Goal: Information Seeking & Learning: Learn about a topic

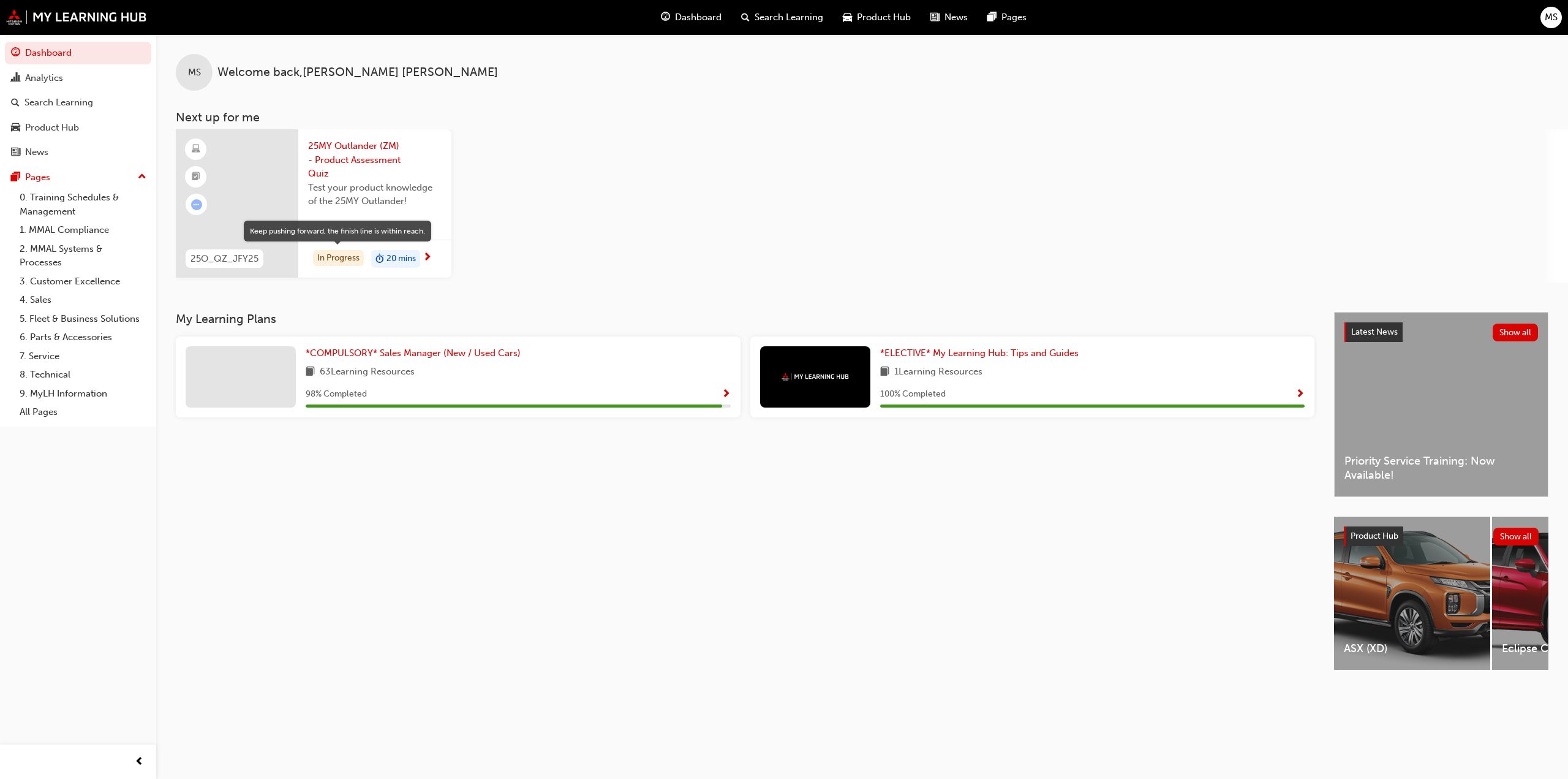
click at [339, 264] on div "In Progress" at bounding box center [338, 258] width 51 height 17
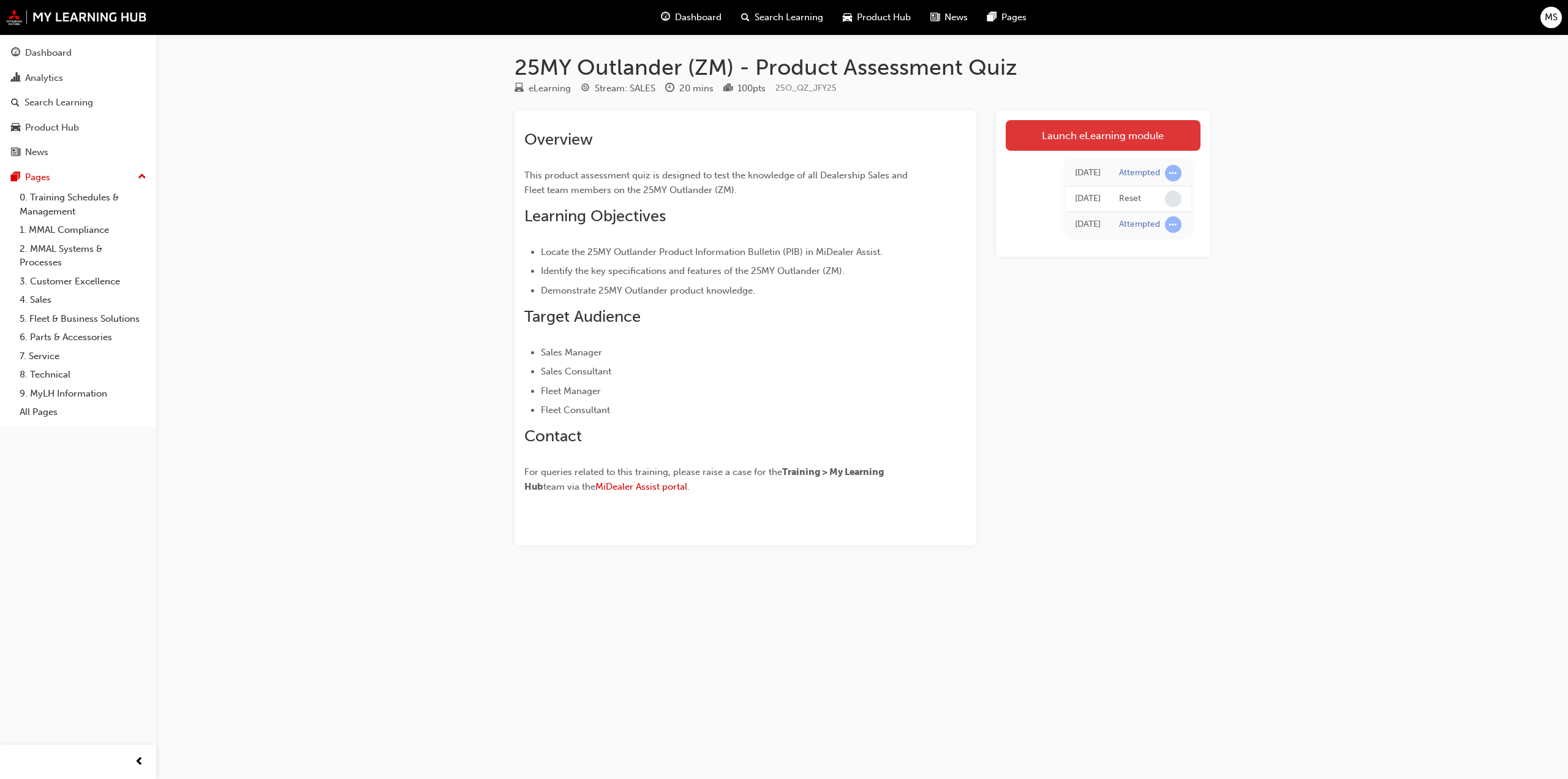
click at [1107, 144] on link "Launch eLearning module" at bounding box center [1103, 135] width 194 height 31
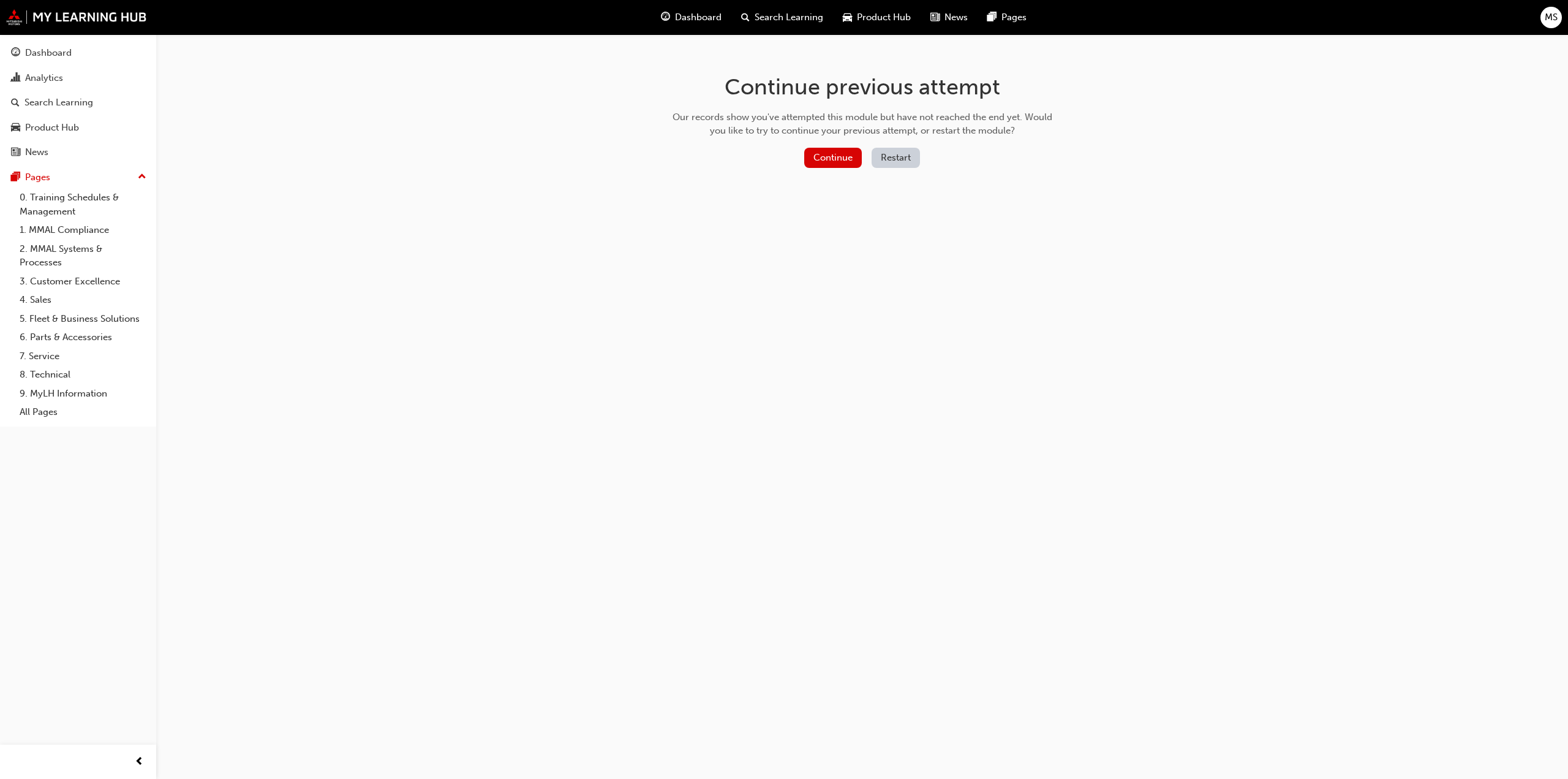
click at [909, 161] on button "Restart" at bounding box center [896, 158] width 48 height 20
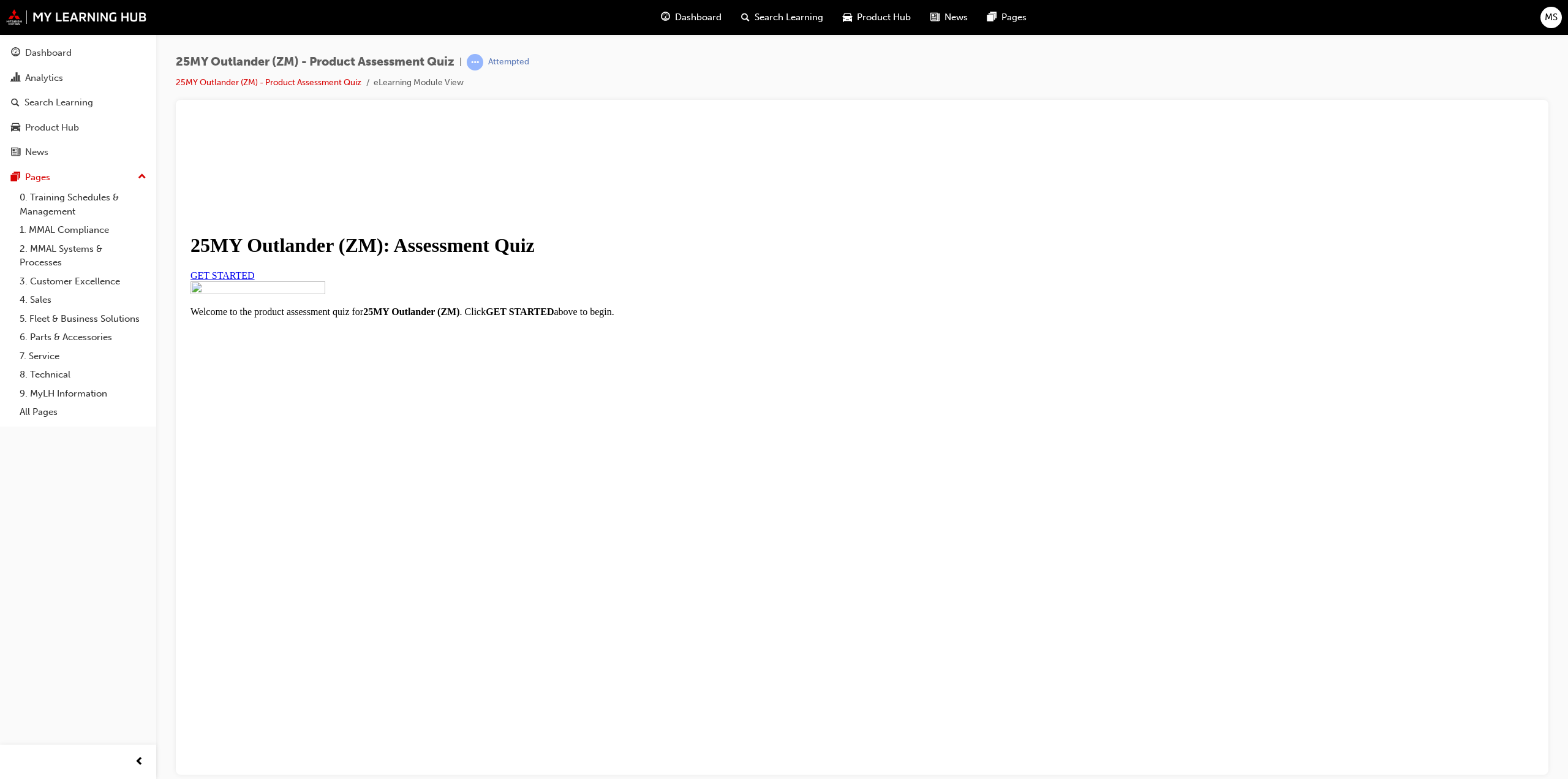
click at [255, 280] on link "GET STARTED" at bounding box center [222, 275] width 65 height 11
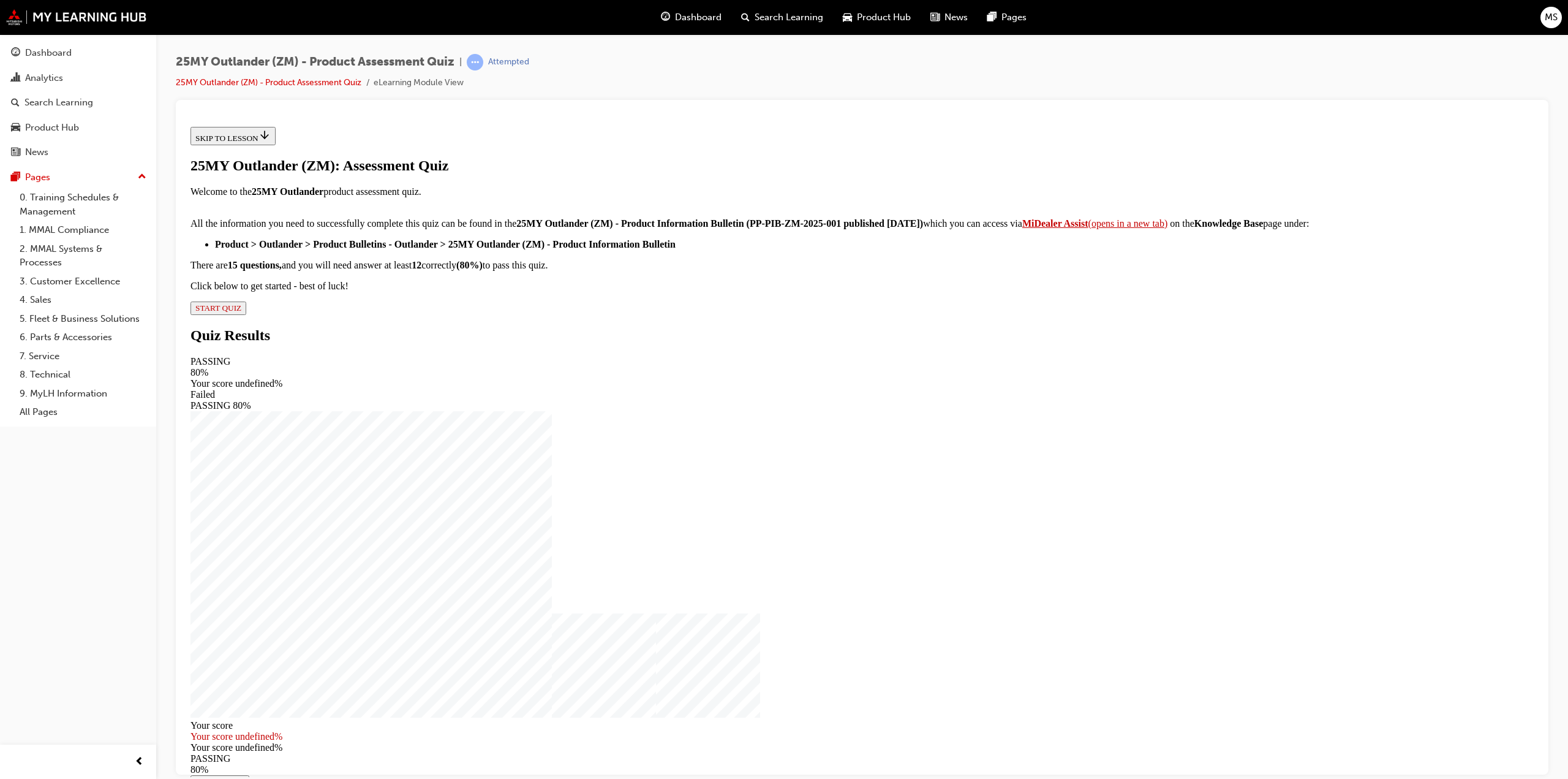
click at [241, 312] on span "START QUIZ" at bounding box center [218, 307] width 46 height 9
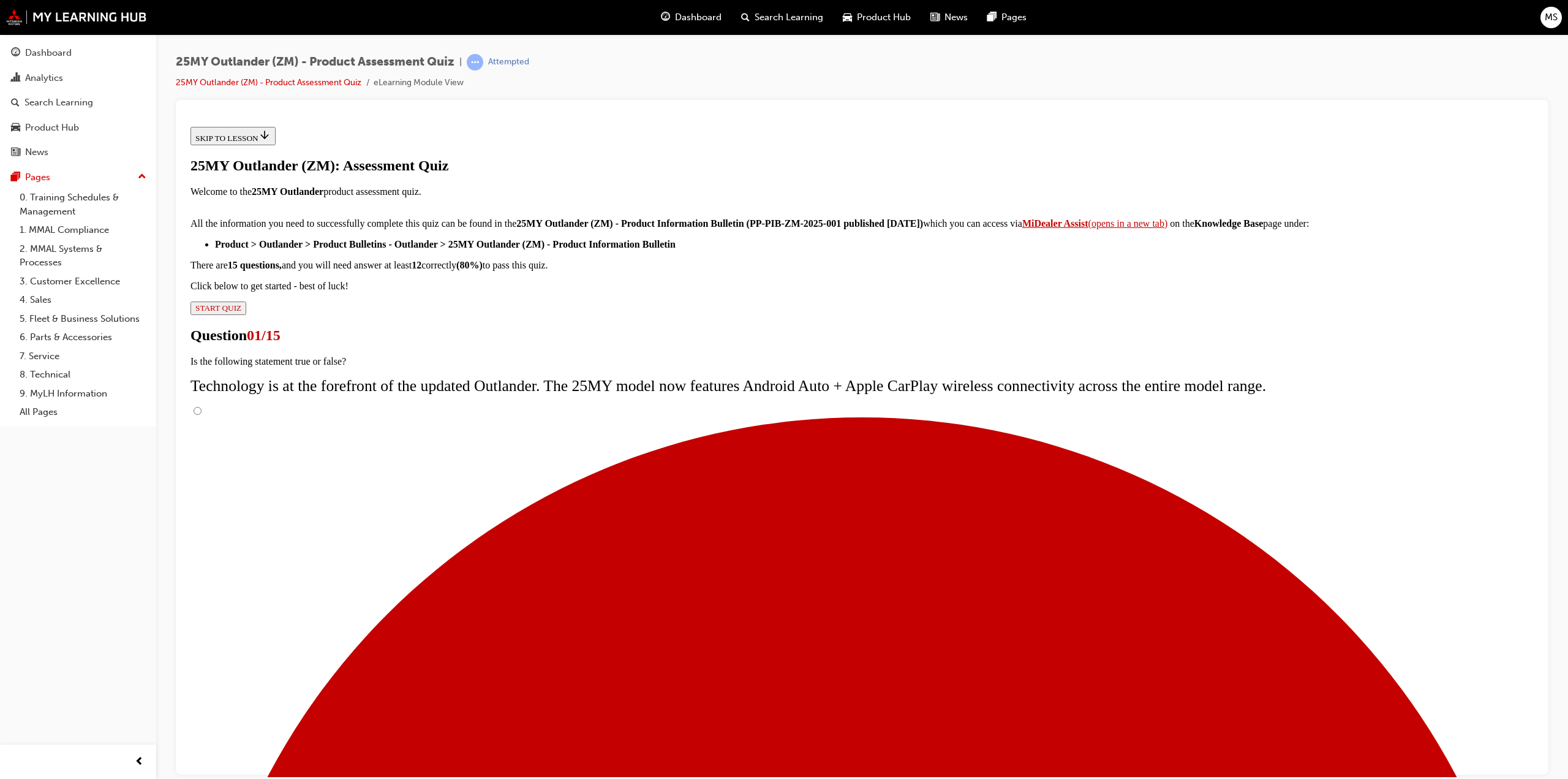
click at [202, 414] on input "True" at bounding box center [197, 410] width 8 height 8
radio input "true"
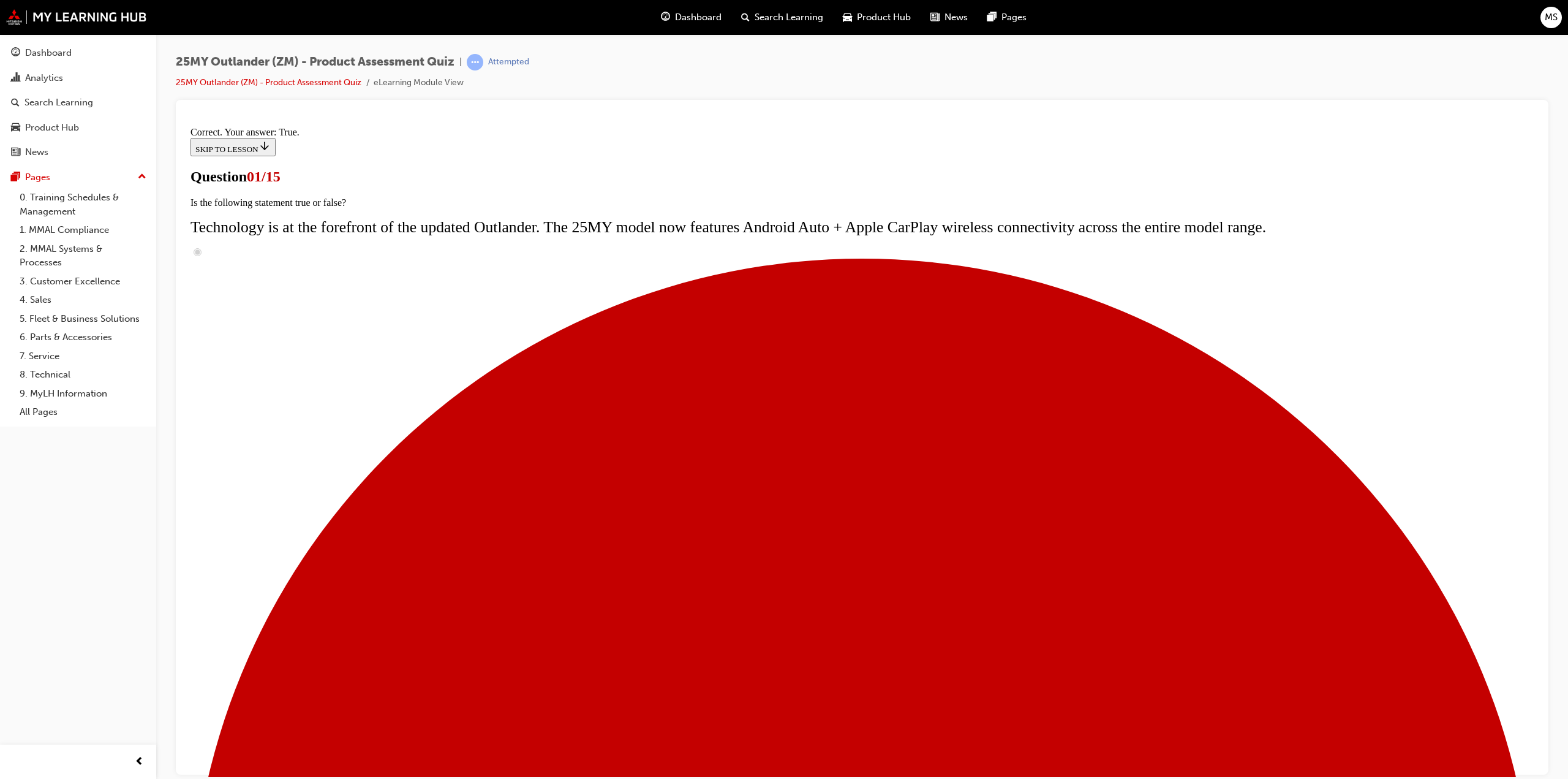
radio input "true"
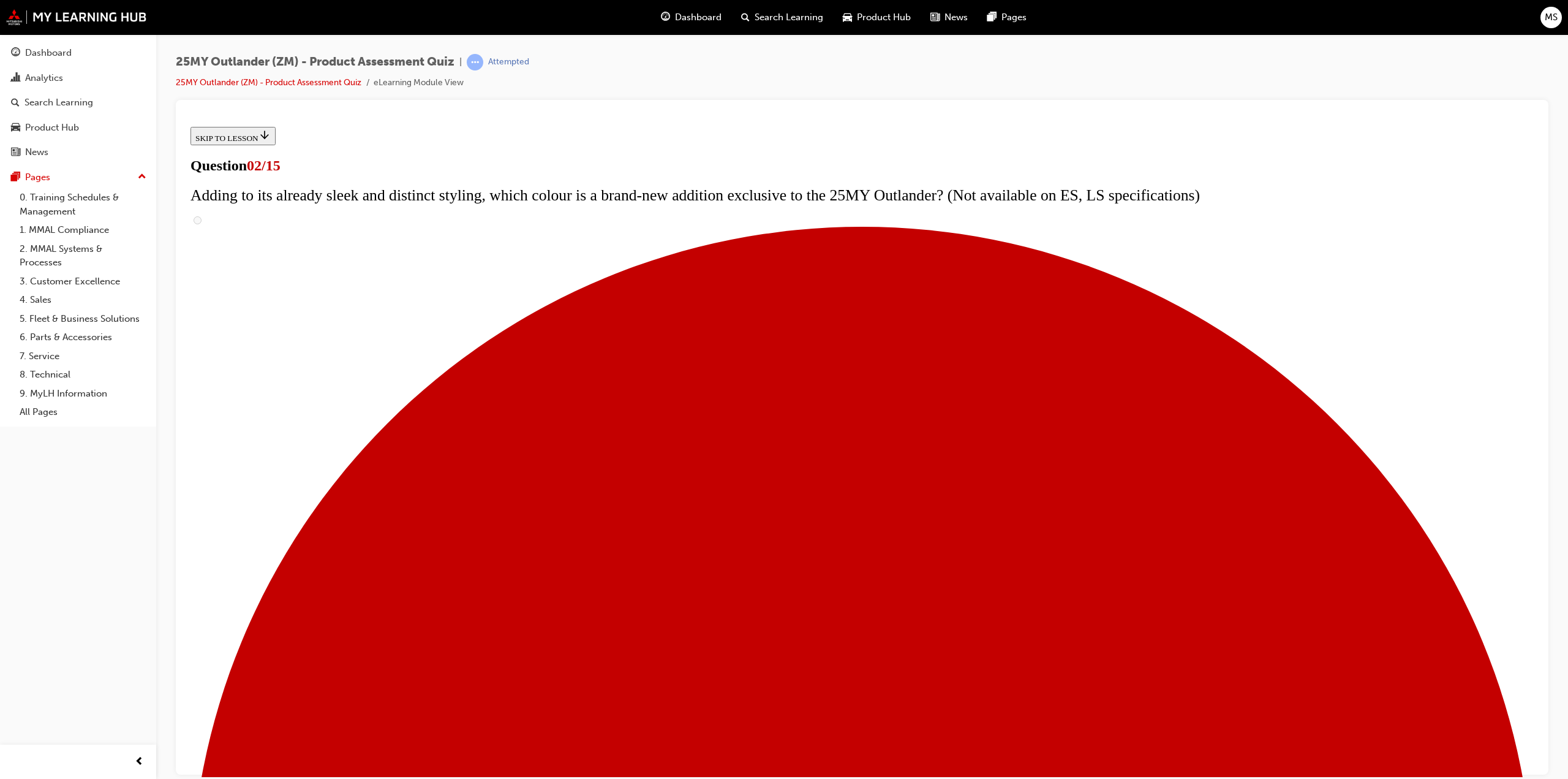
scroll to position [69, 0]
checkbox input "true"
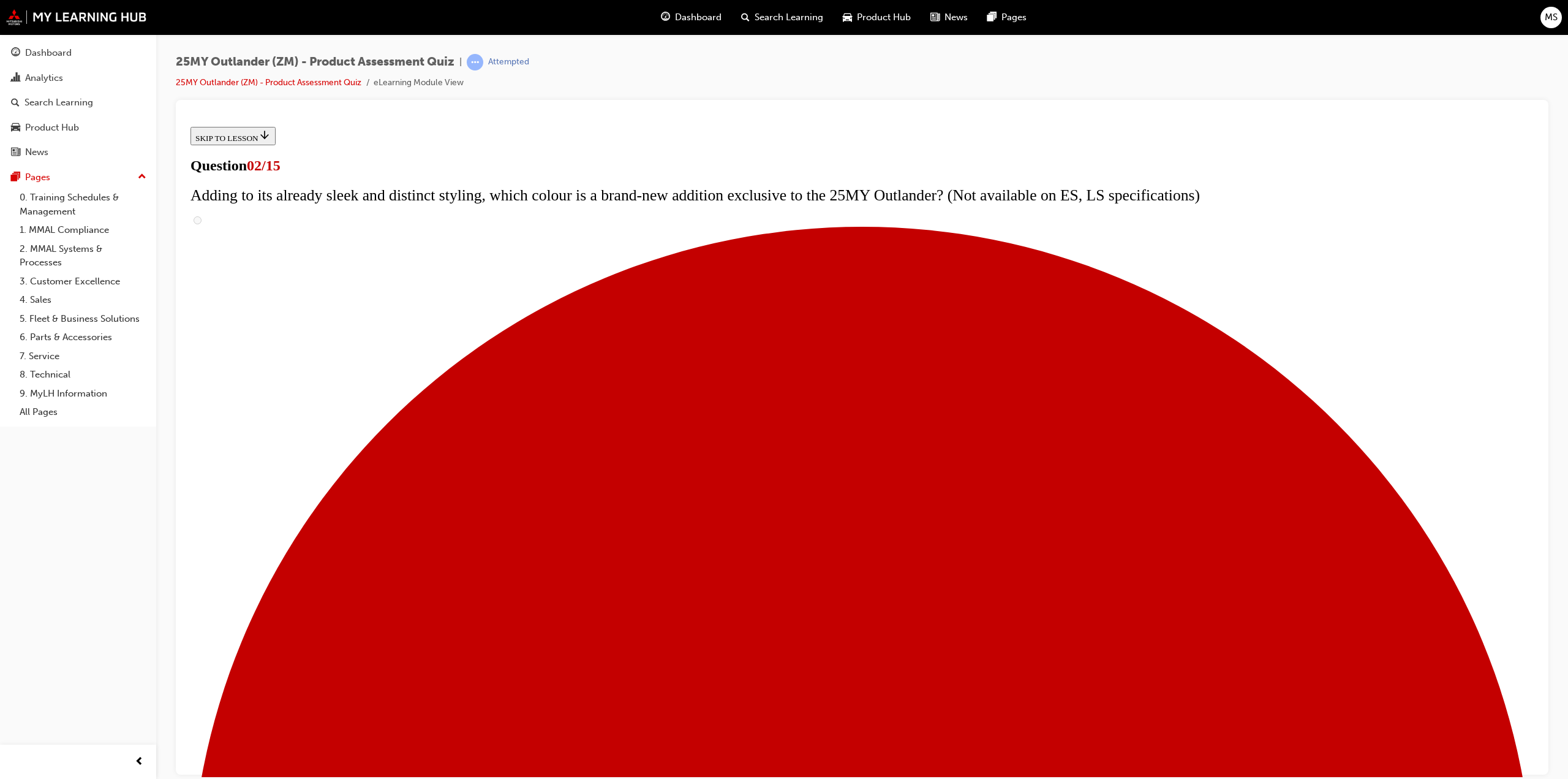
checkbox input "true"
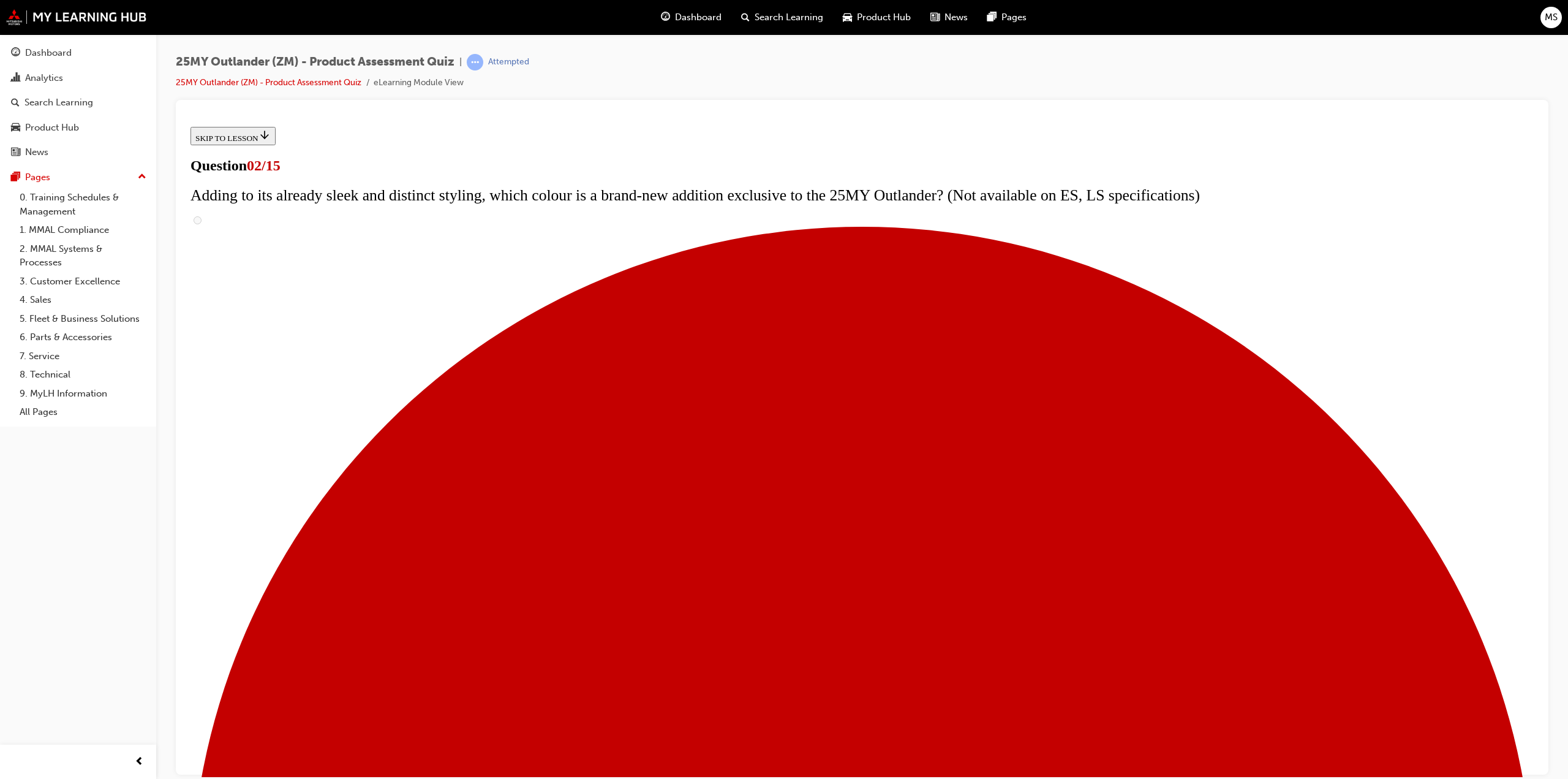
checkbox input "true"
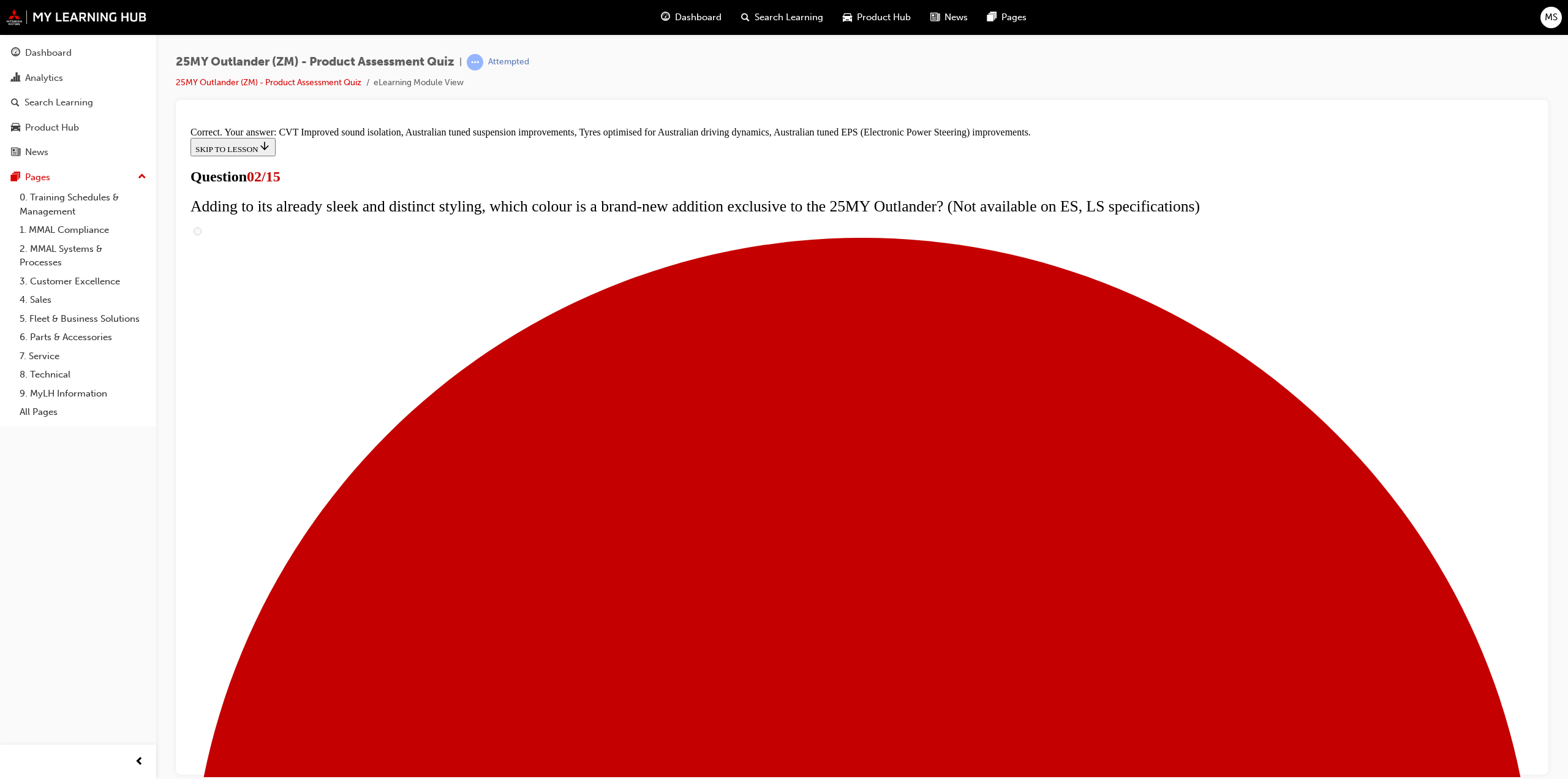
scroll to position [123, 0]
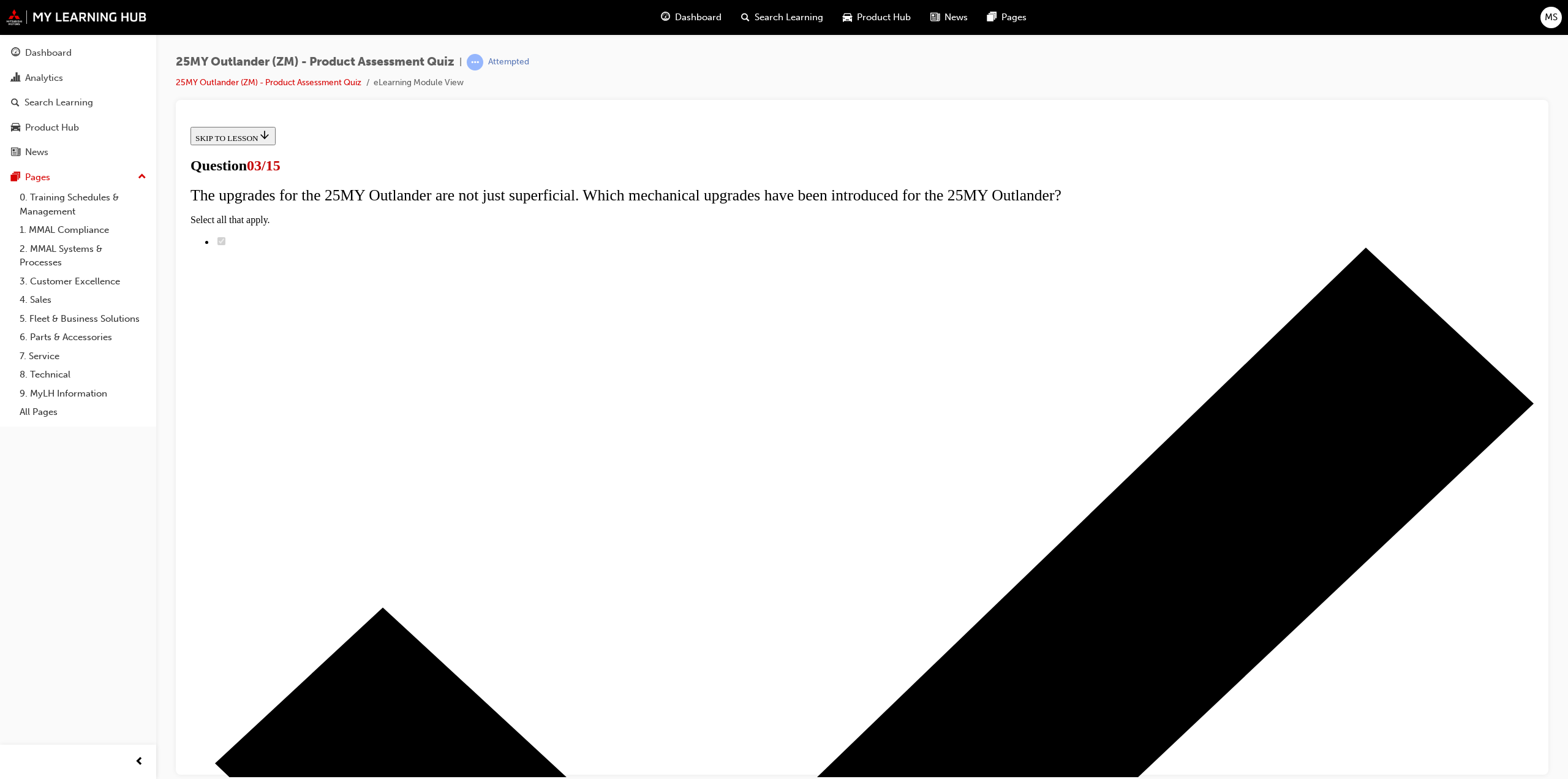
radio input "true"
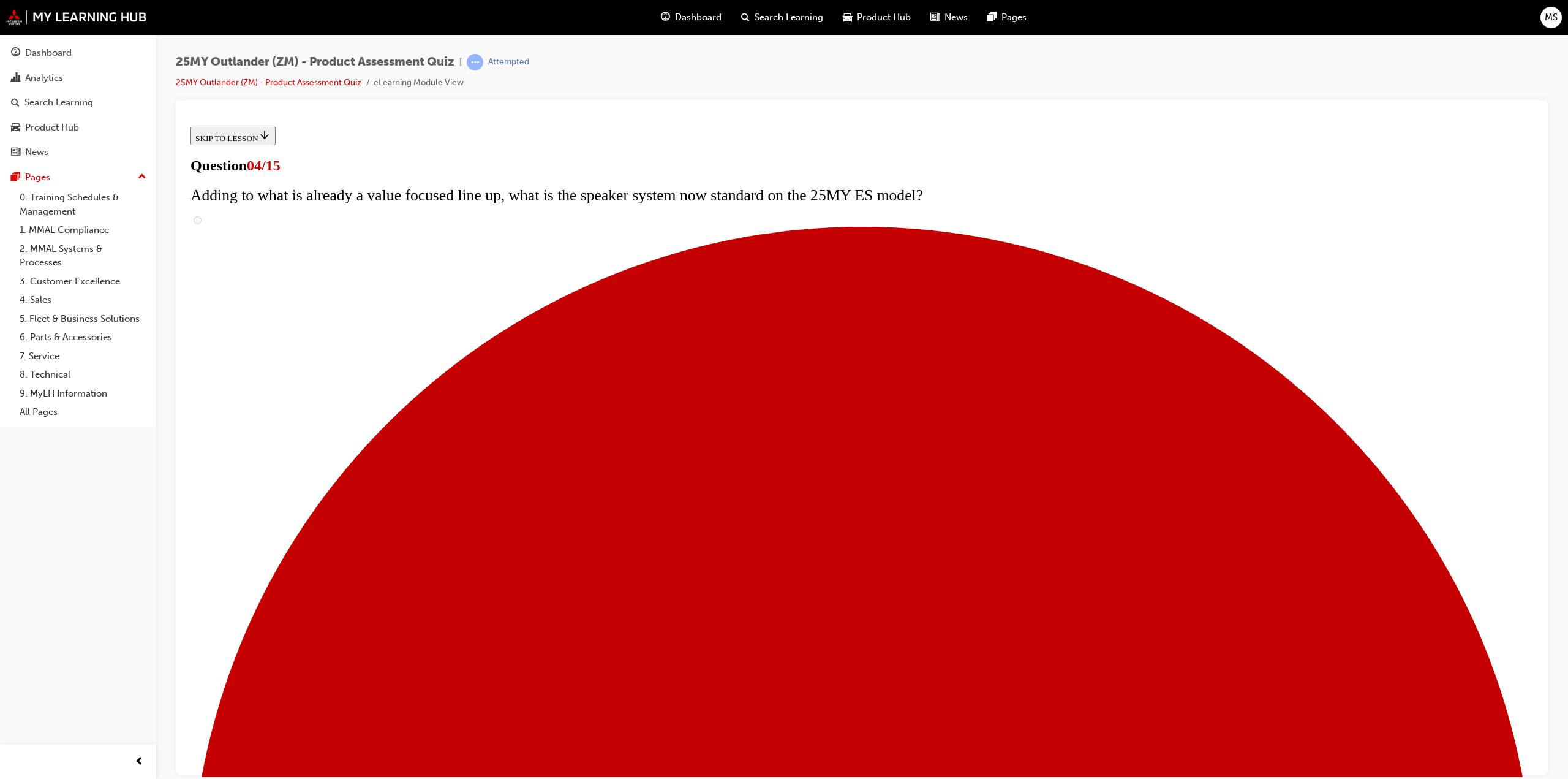
checkbox input "true"
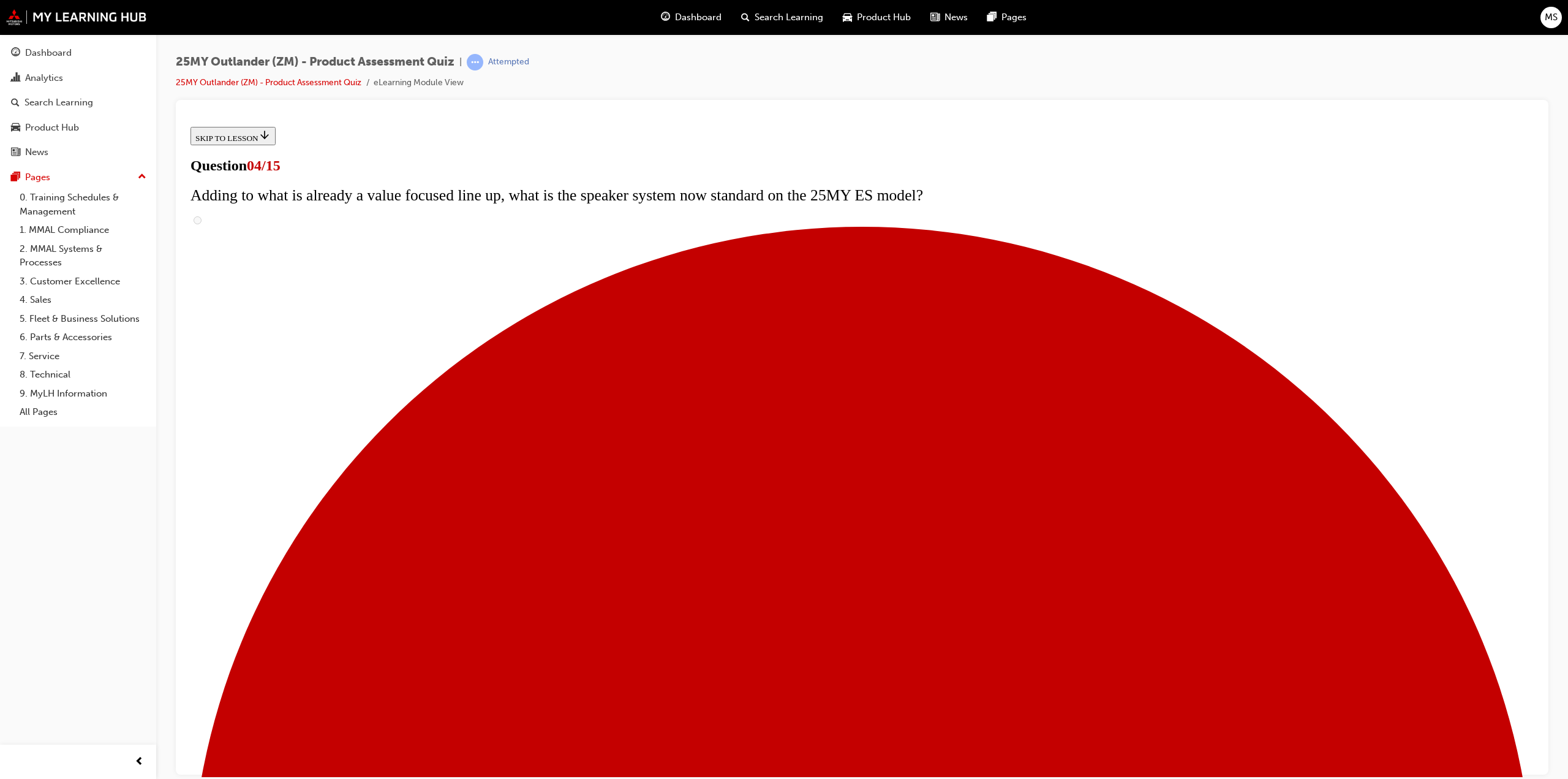
checkbox input "true"
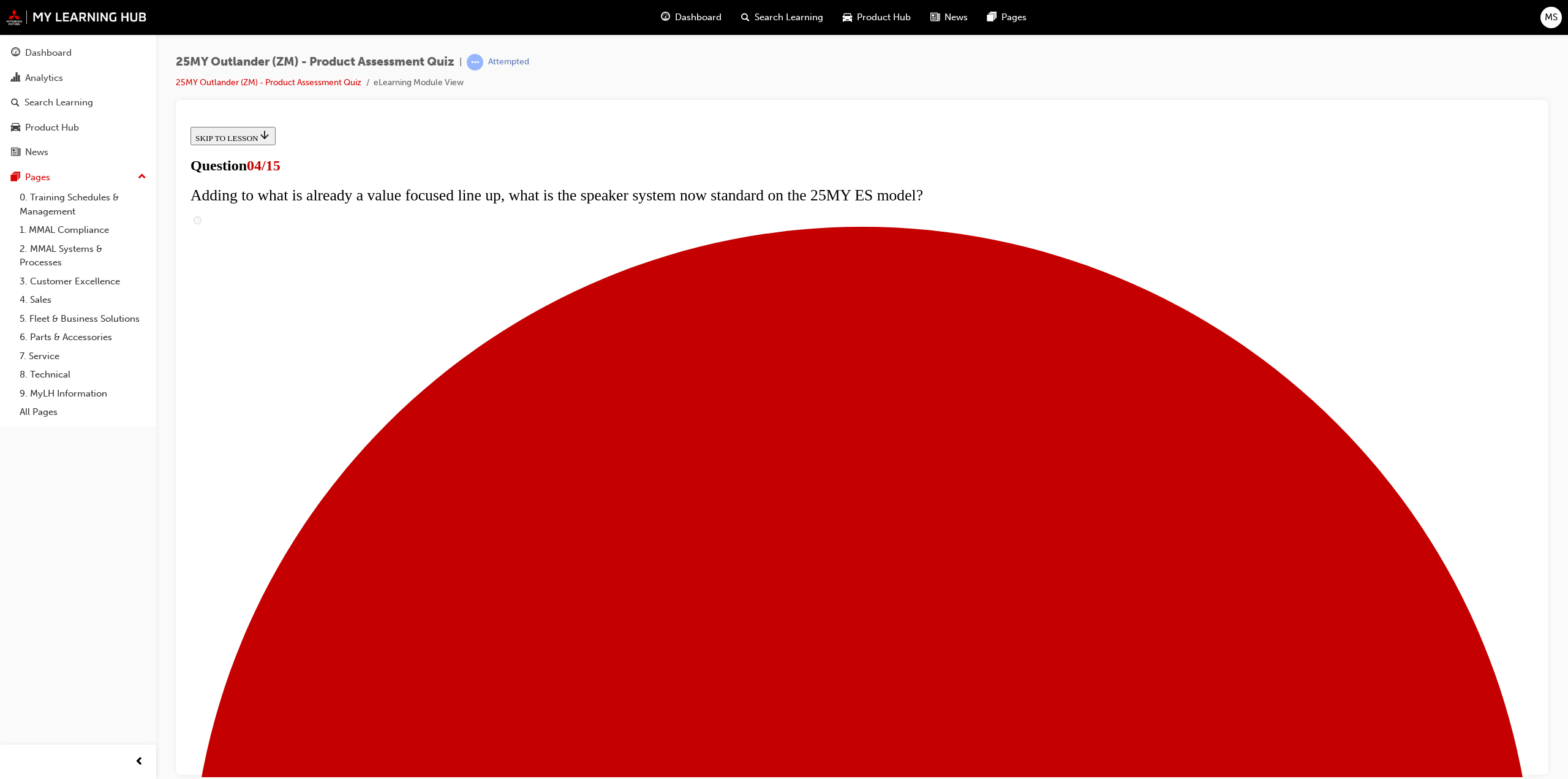
checkbox input "true"
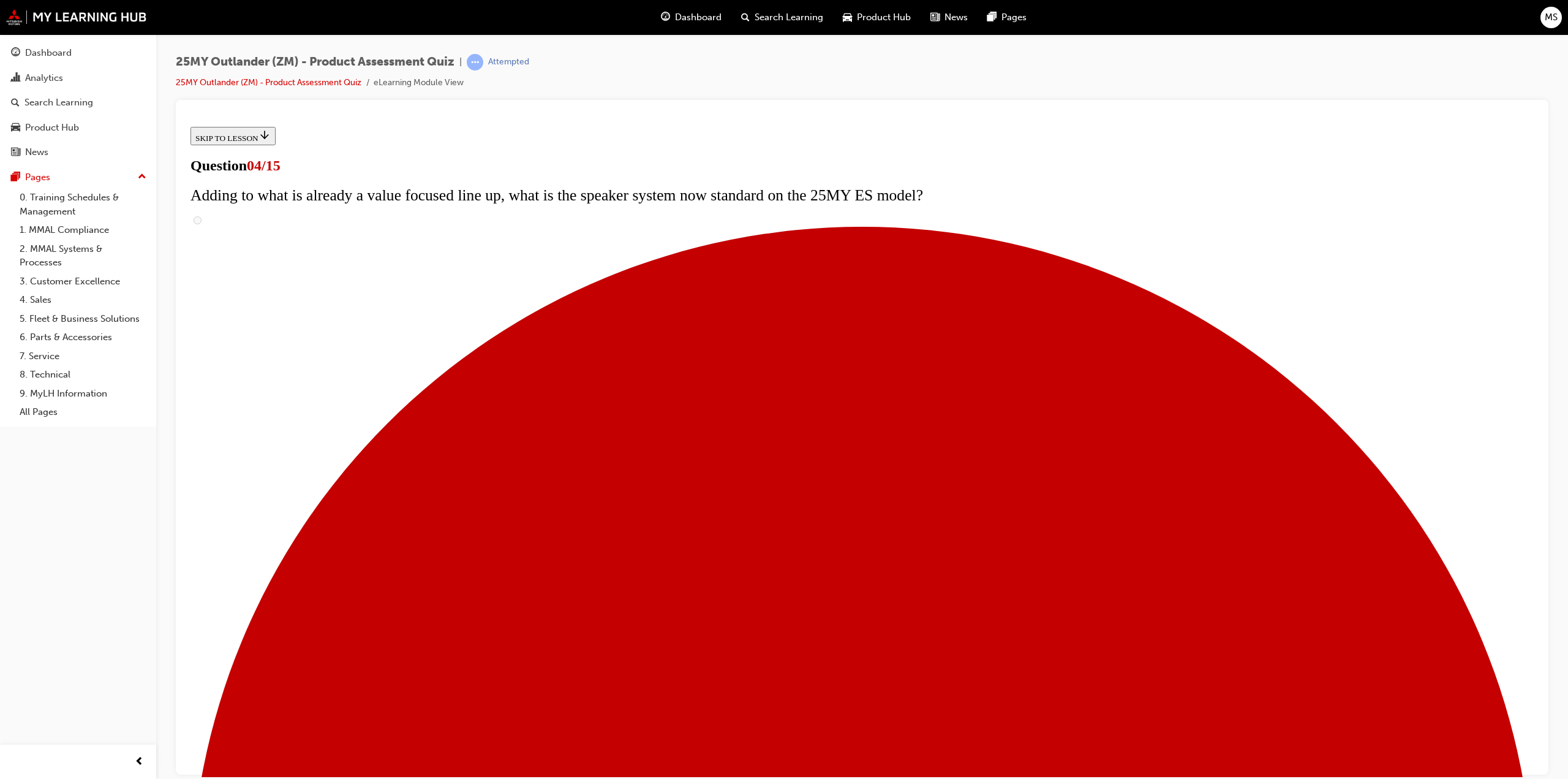
checkbox input "true"
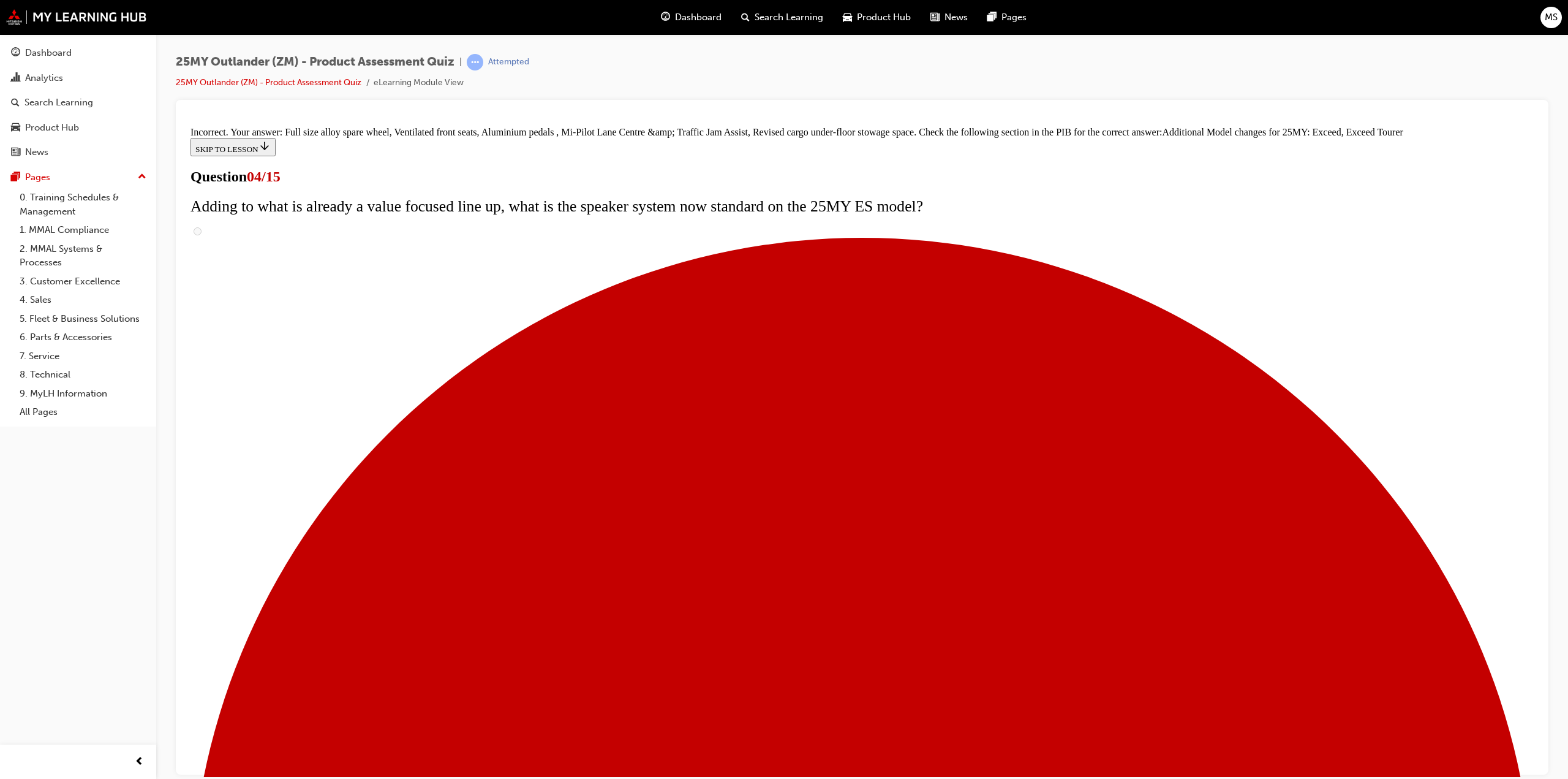
scroll to position [248, 0]
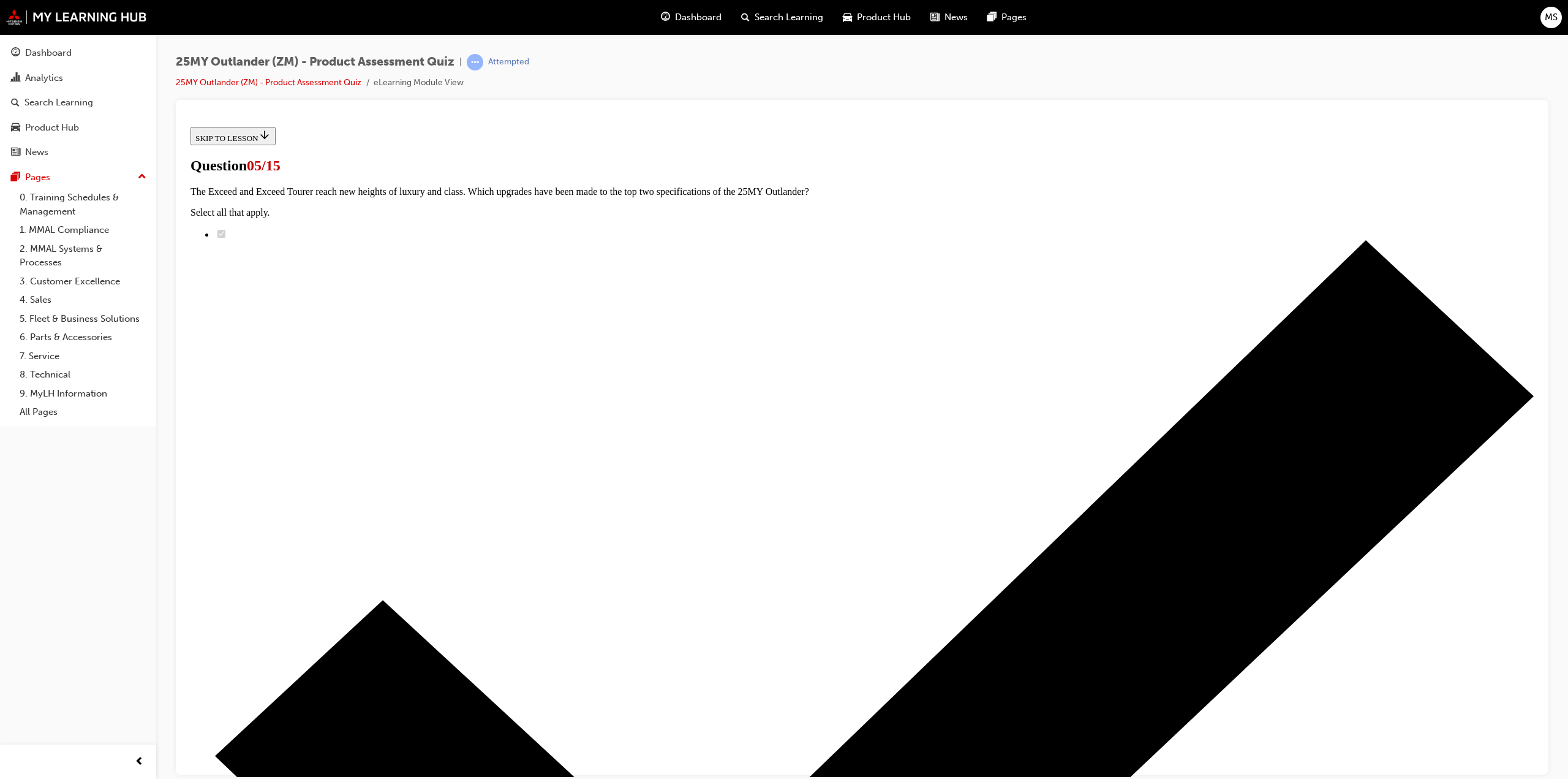
radio input "true"
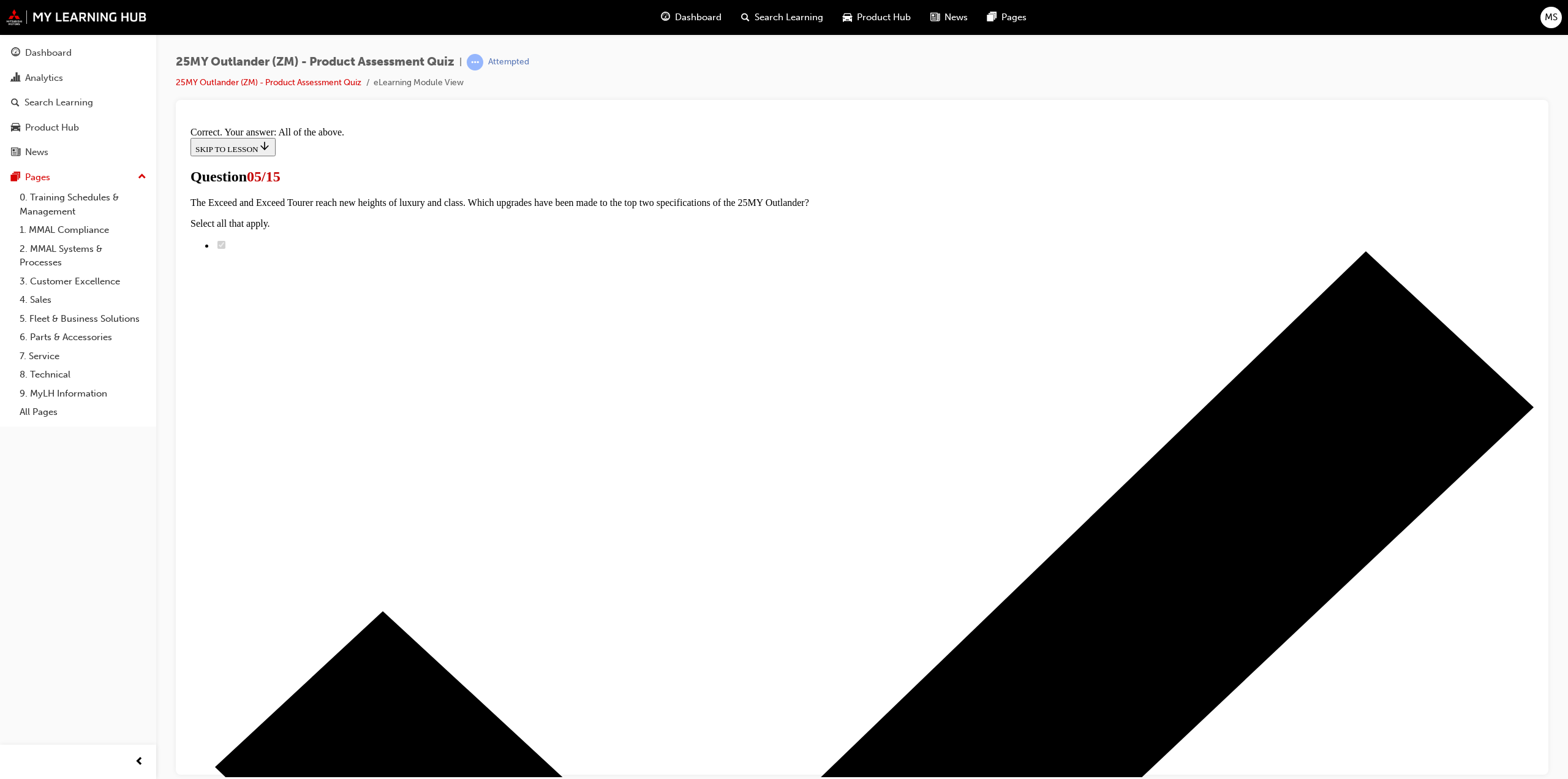
scroll to position [82, 0]
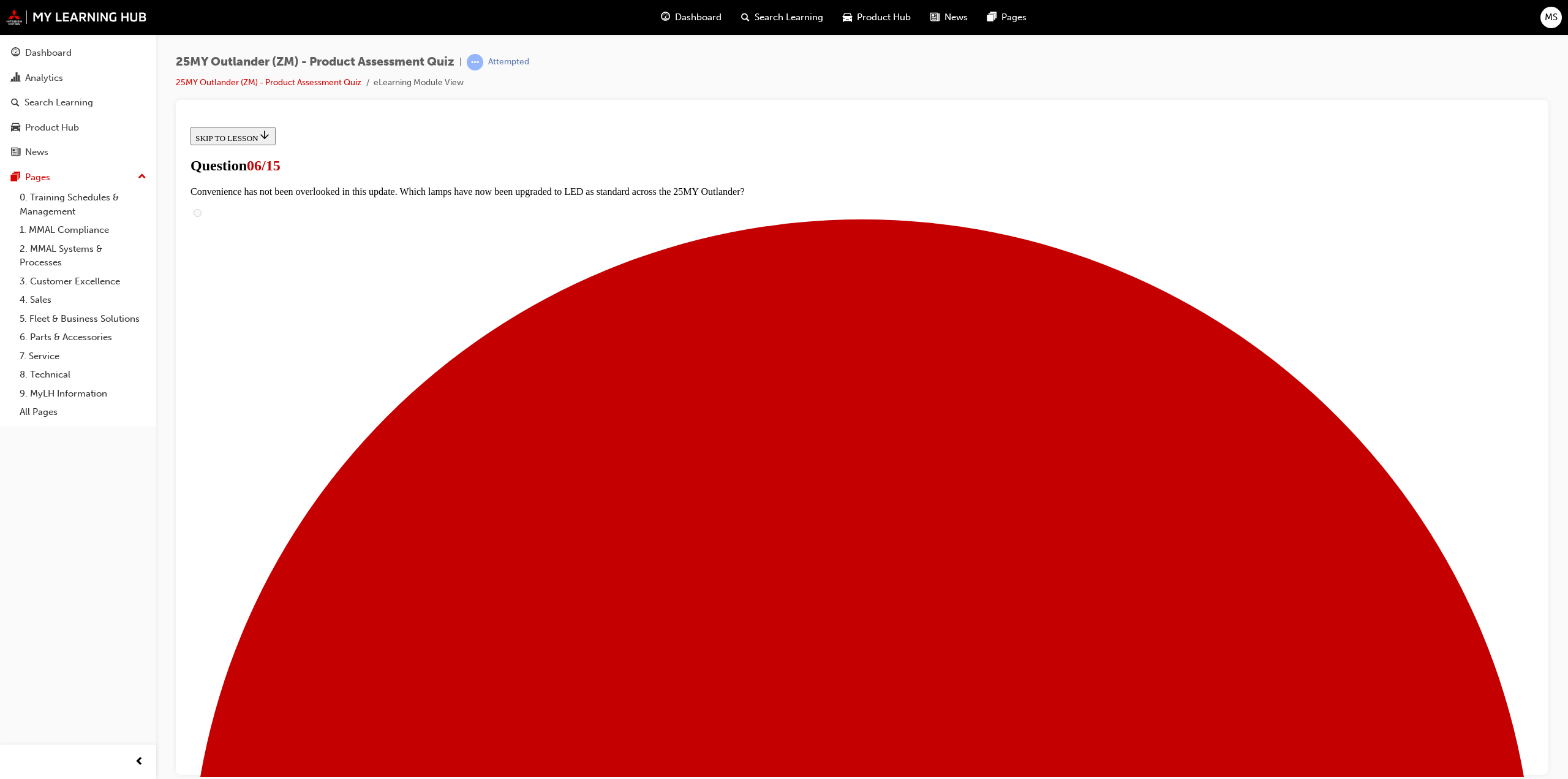
scroll to position [69, 0]
radio input "true"
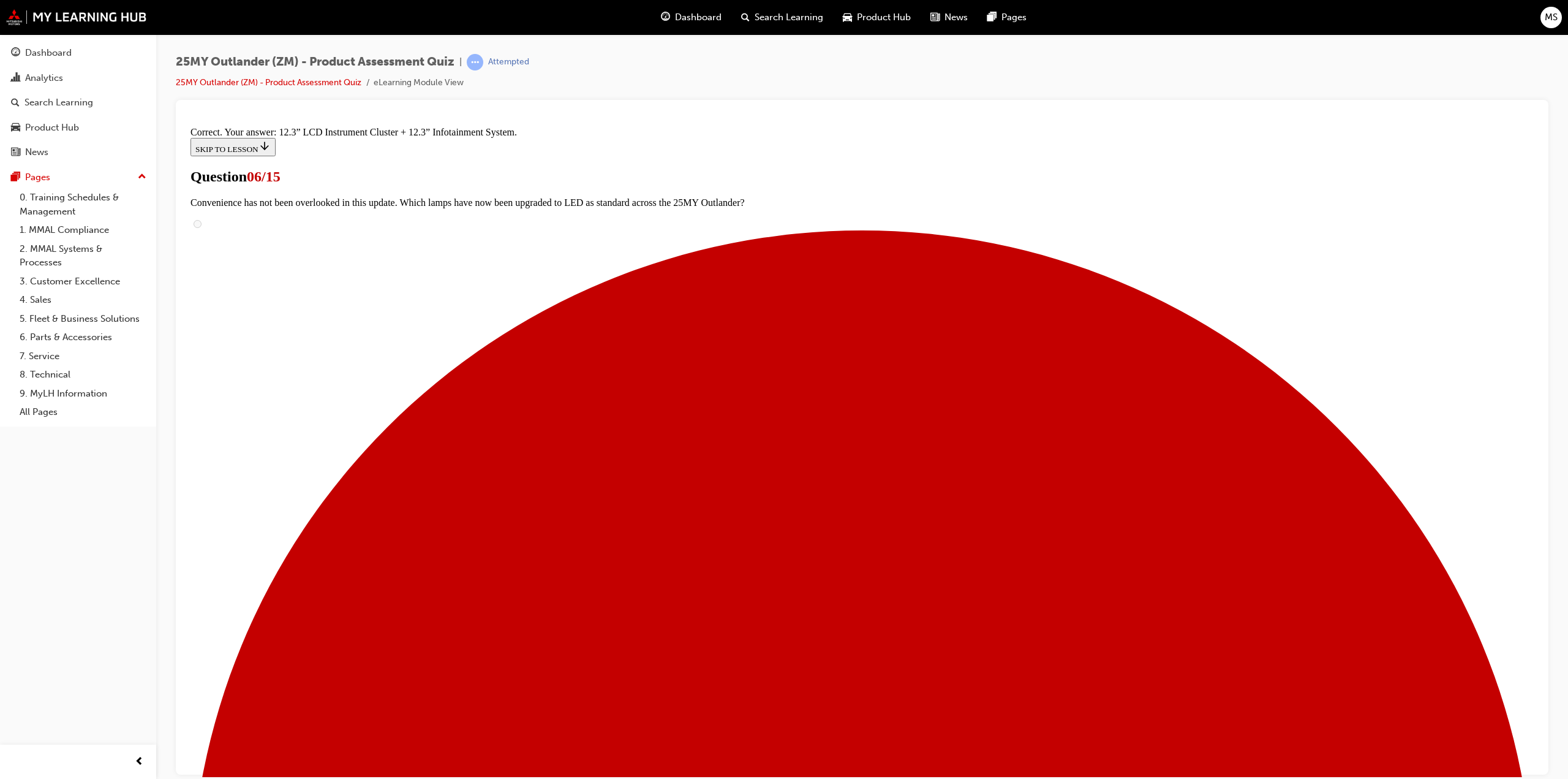
scroll to position [198, 0]
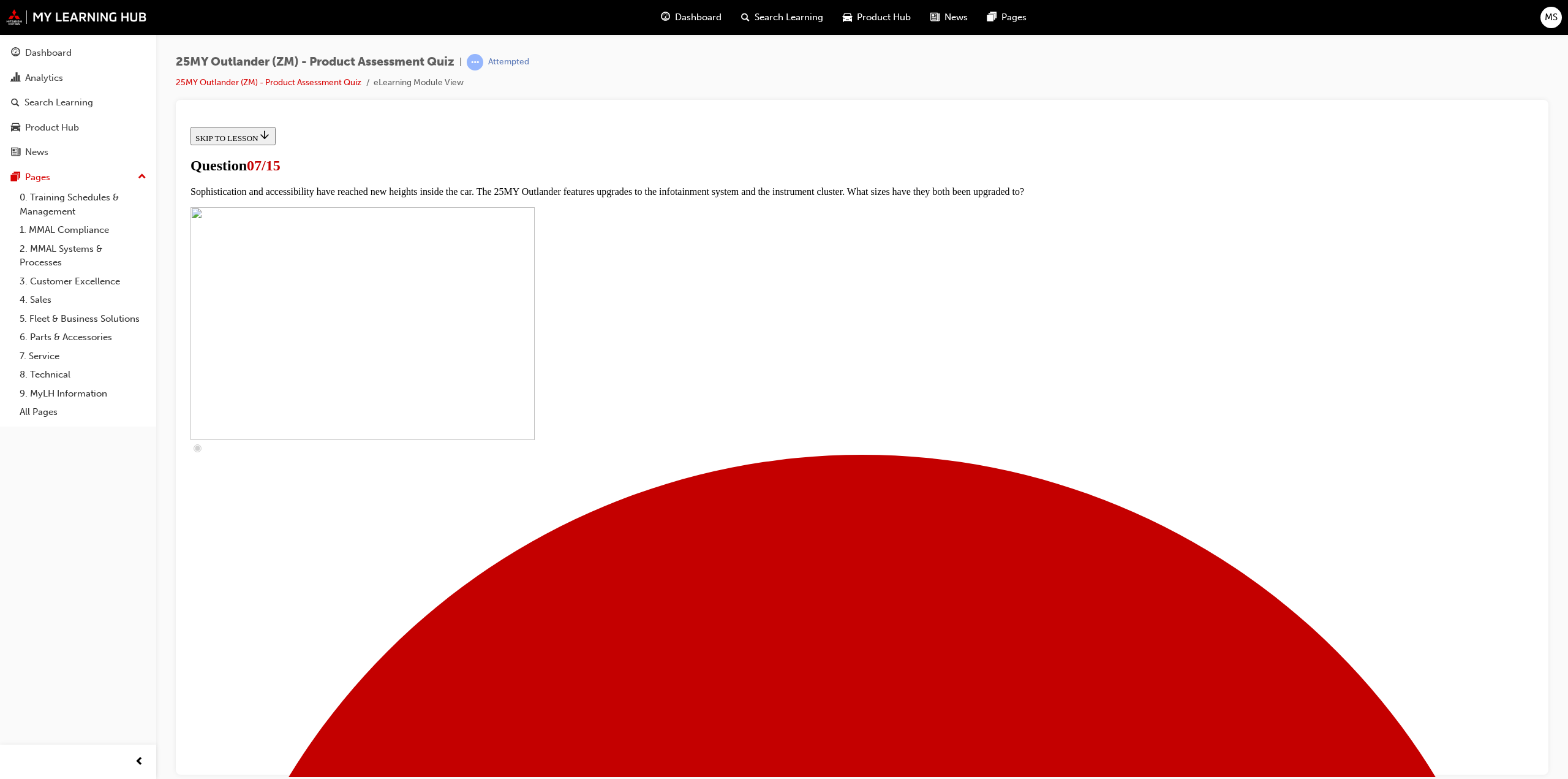
scroll to position [245, 0]
checkbox input "true"
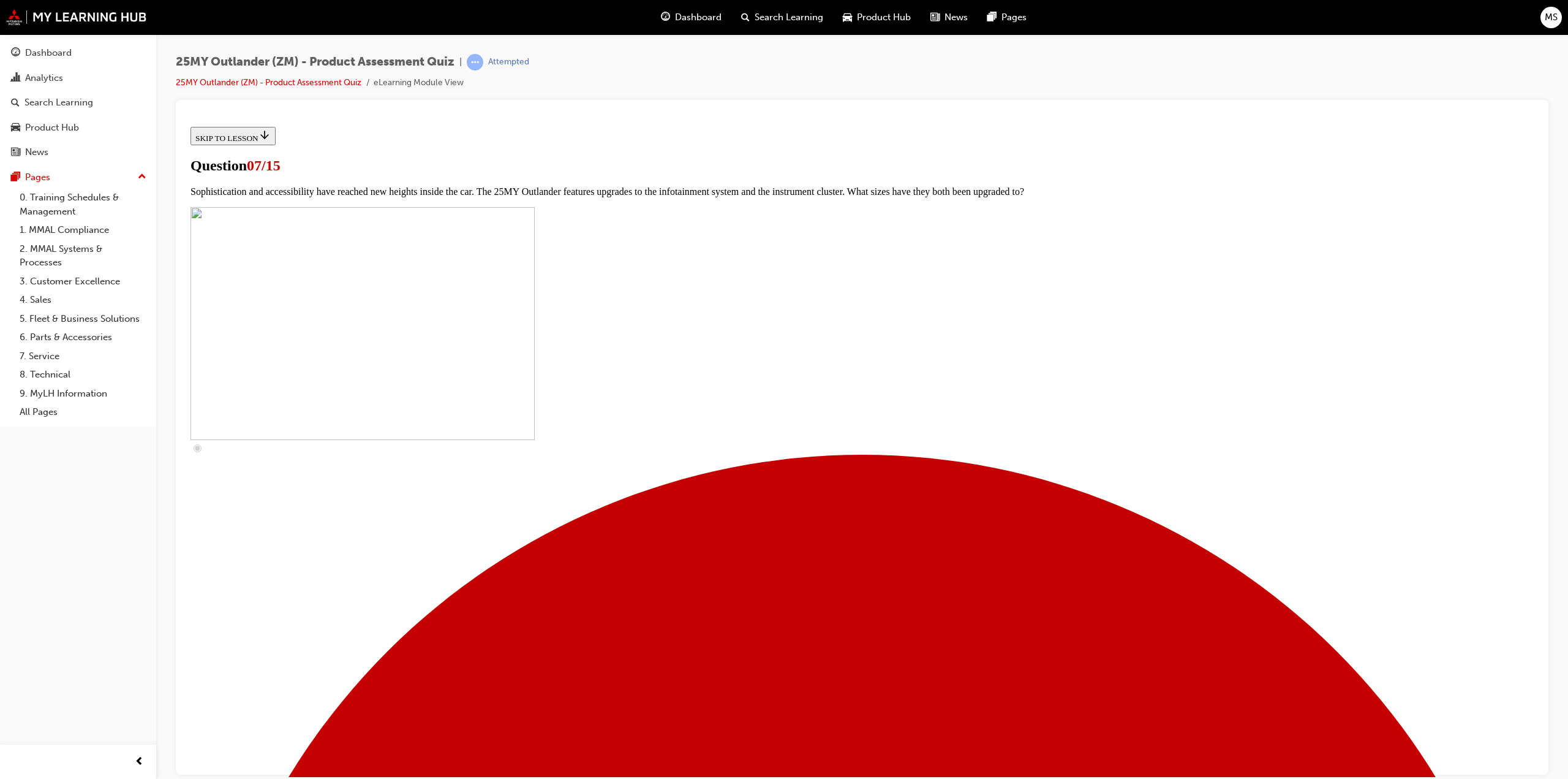
checkbox input "true"
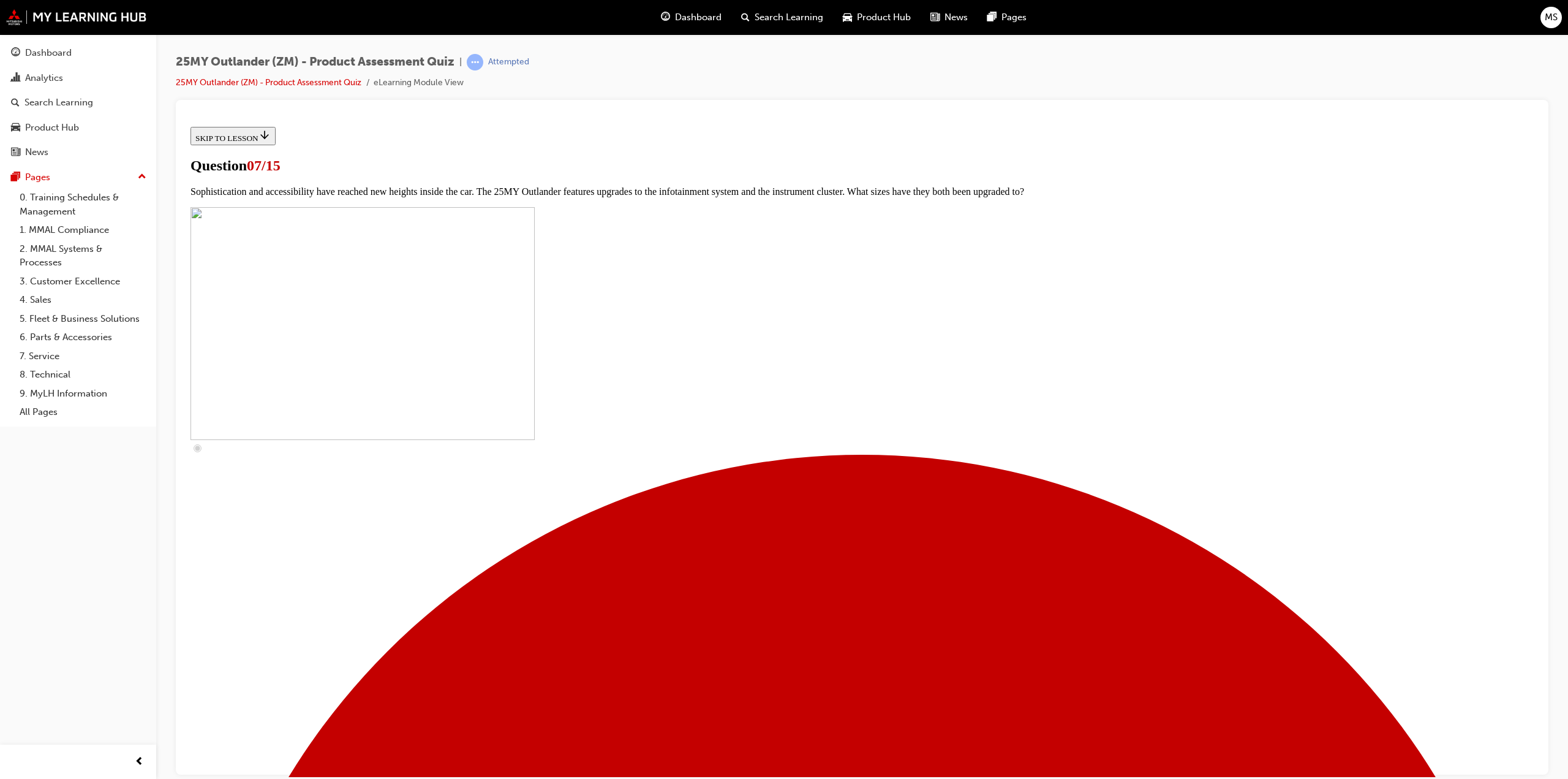
checkbox input "true"
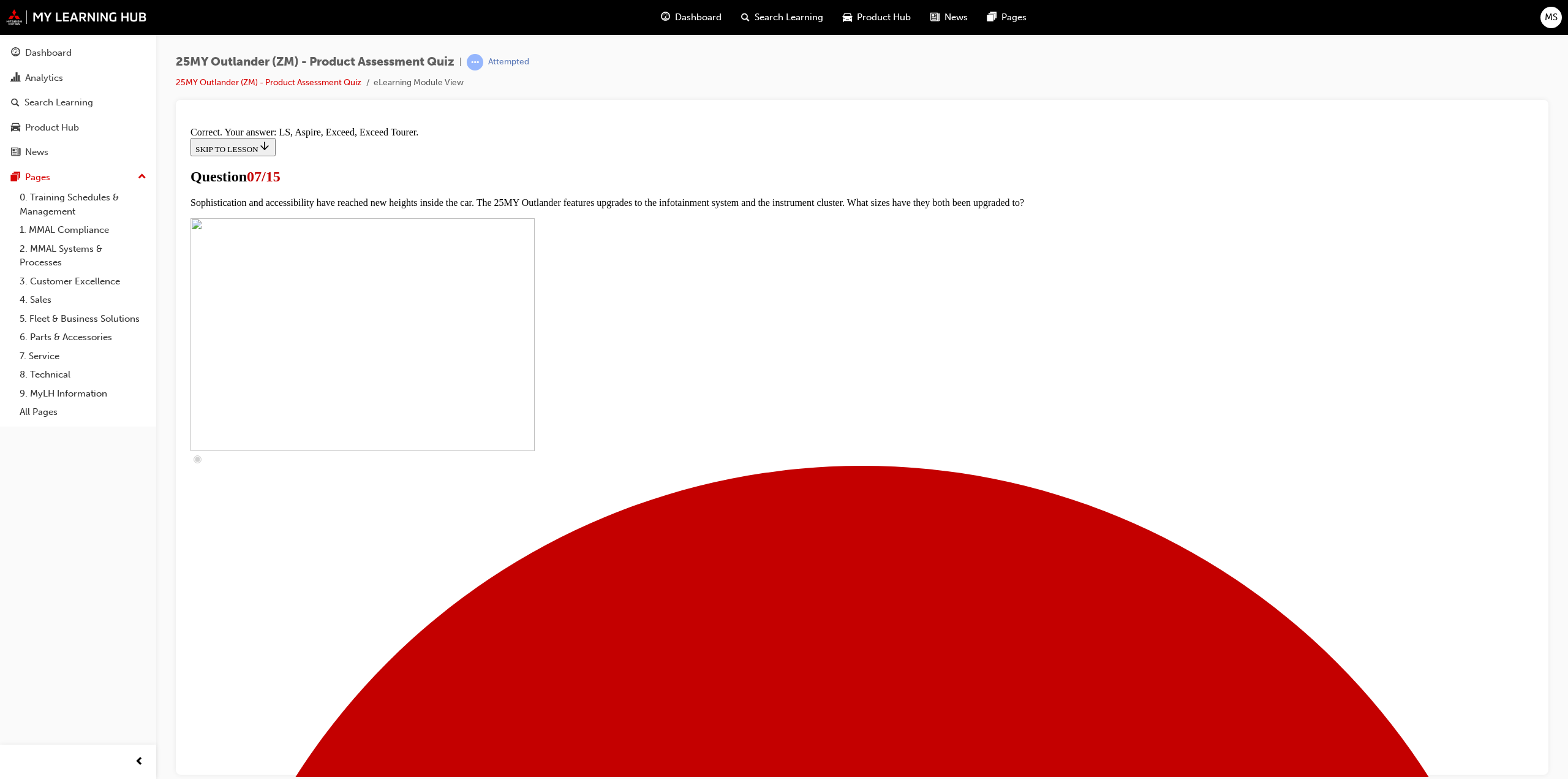
scroll to position [337, 0]
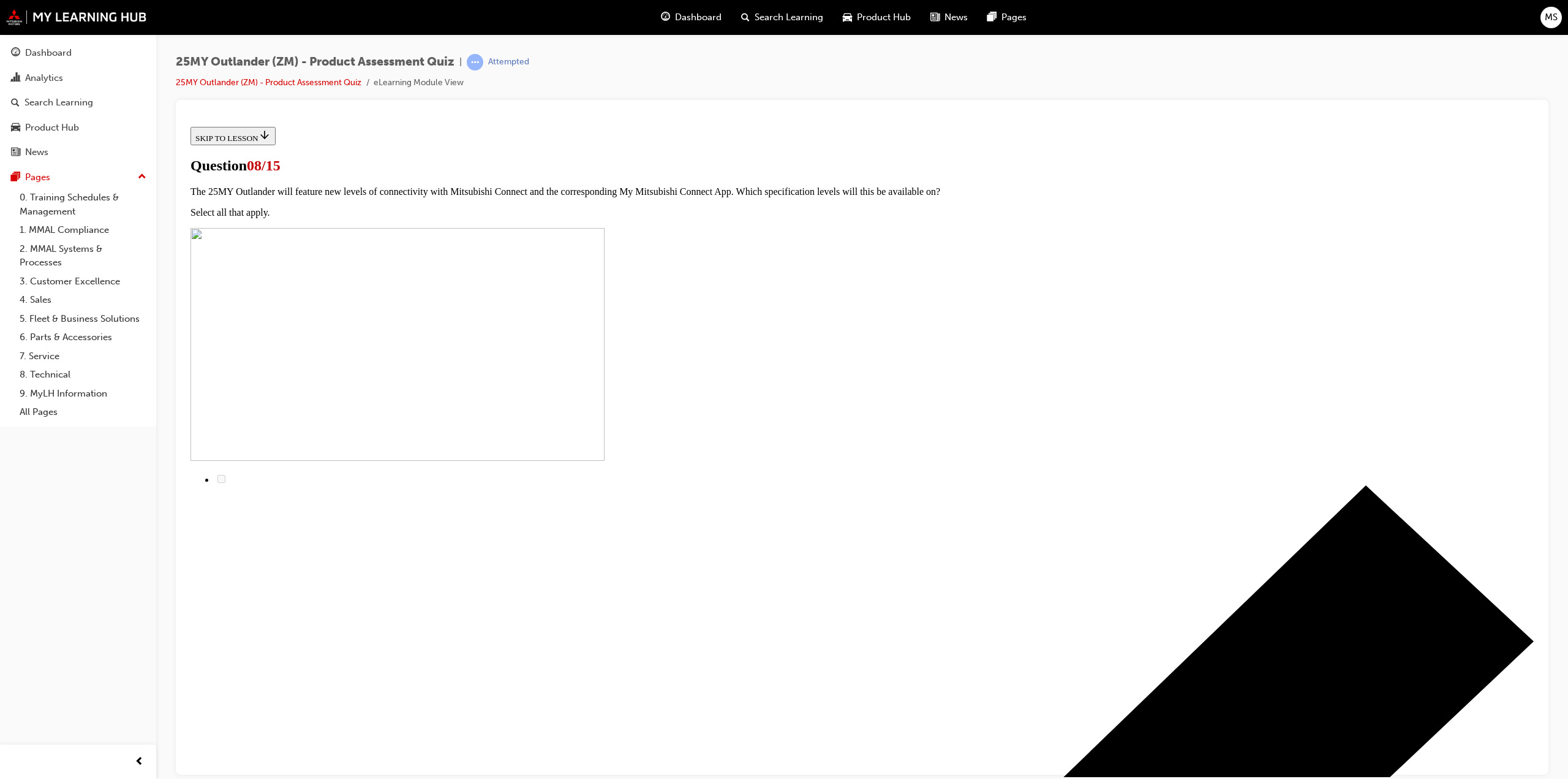
scroll to position [0, 0]
radio input "true"
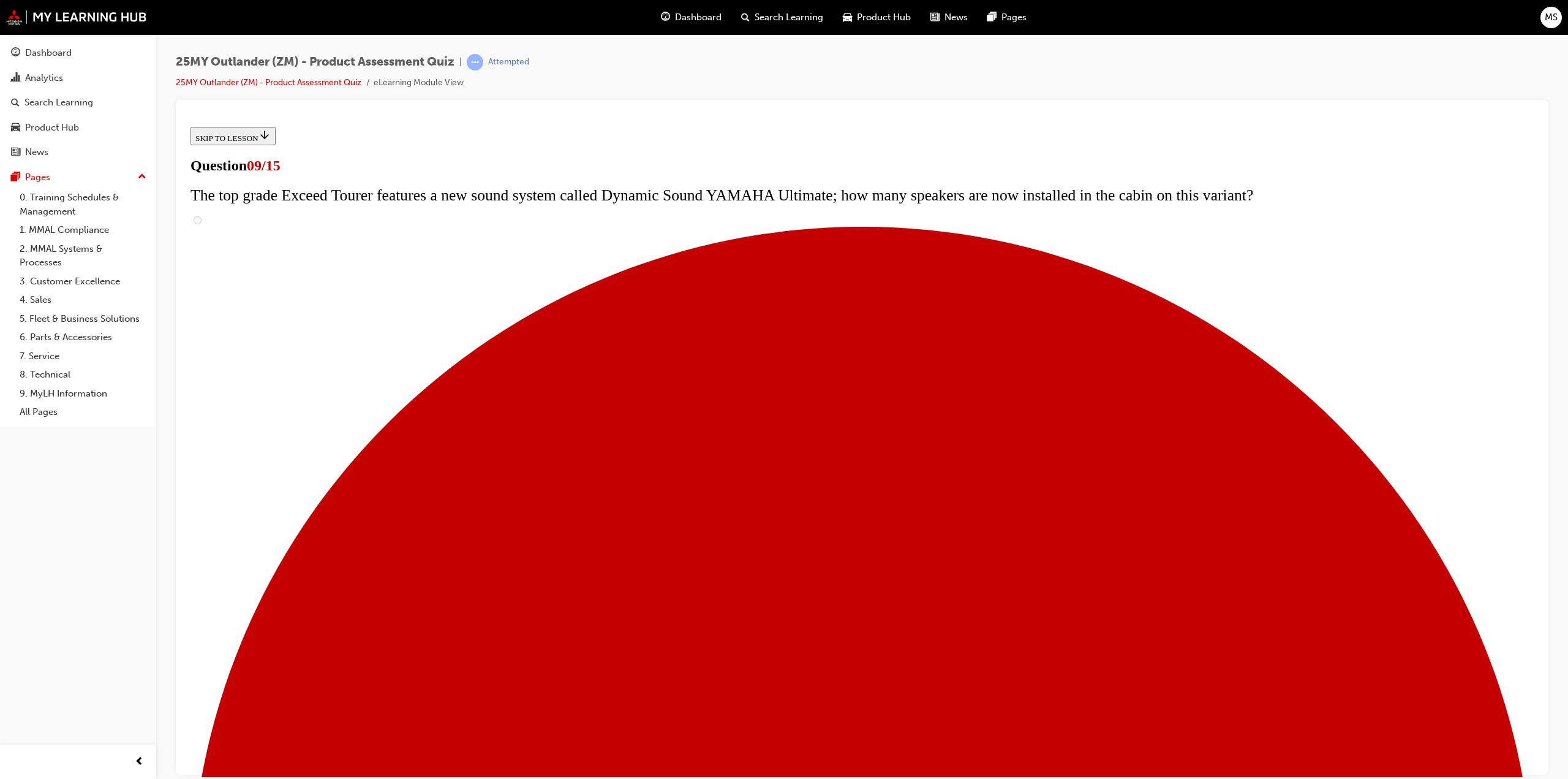
scroll to position [307, 0]
radio input "true"
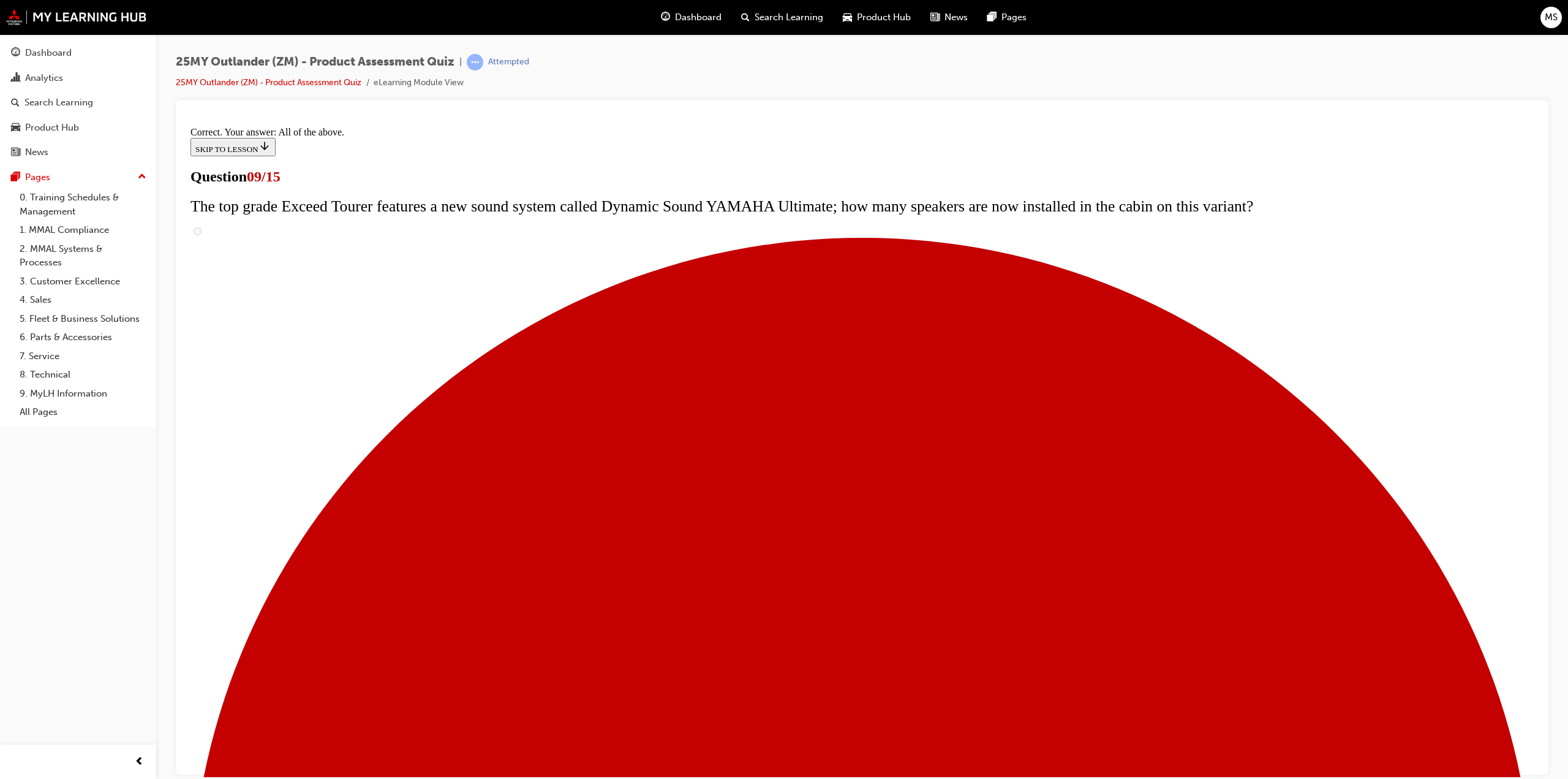
scroll to position [422, 0]
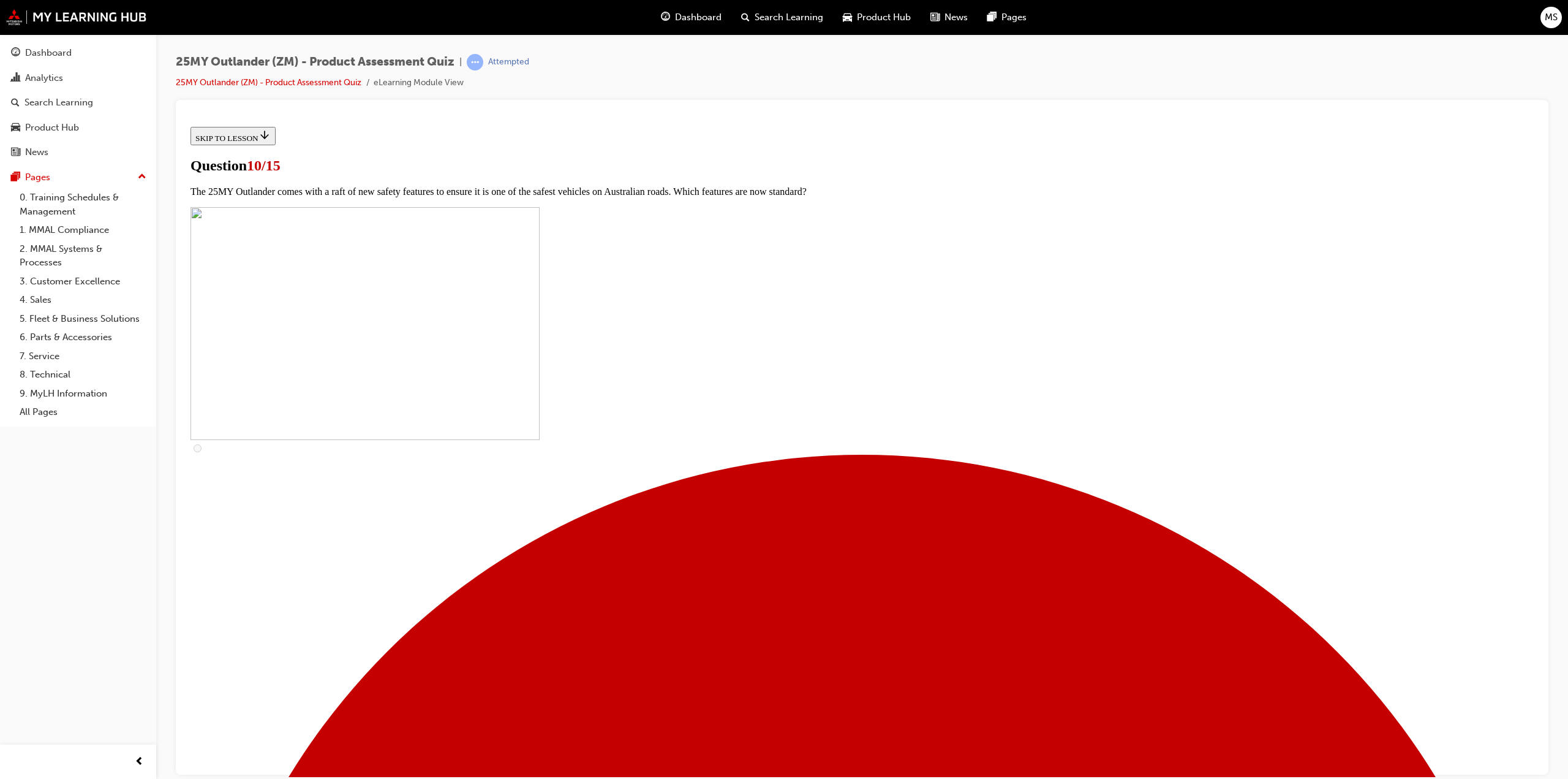
scroll to position [123, 0]
checkbox input "true"
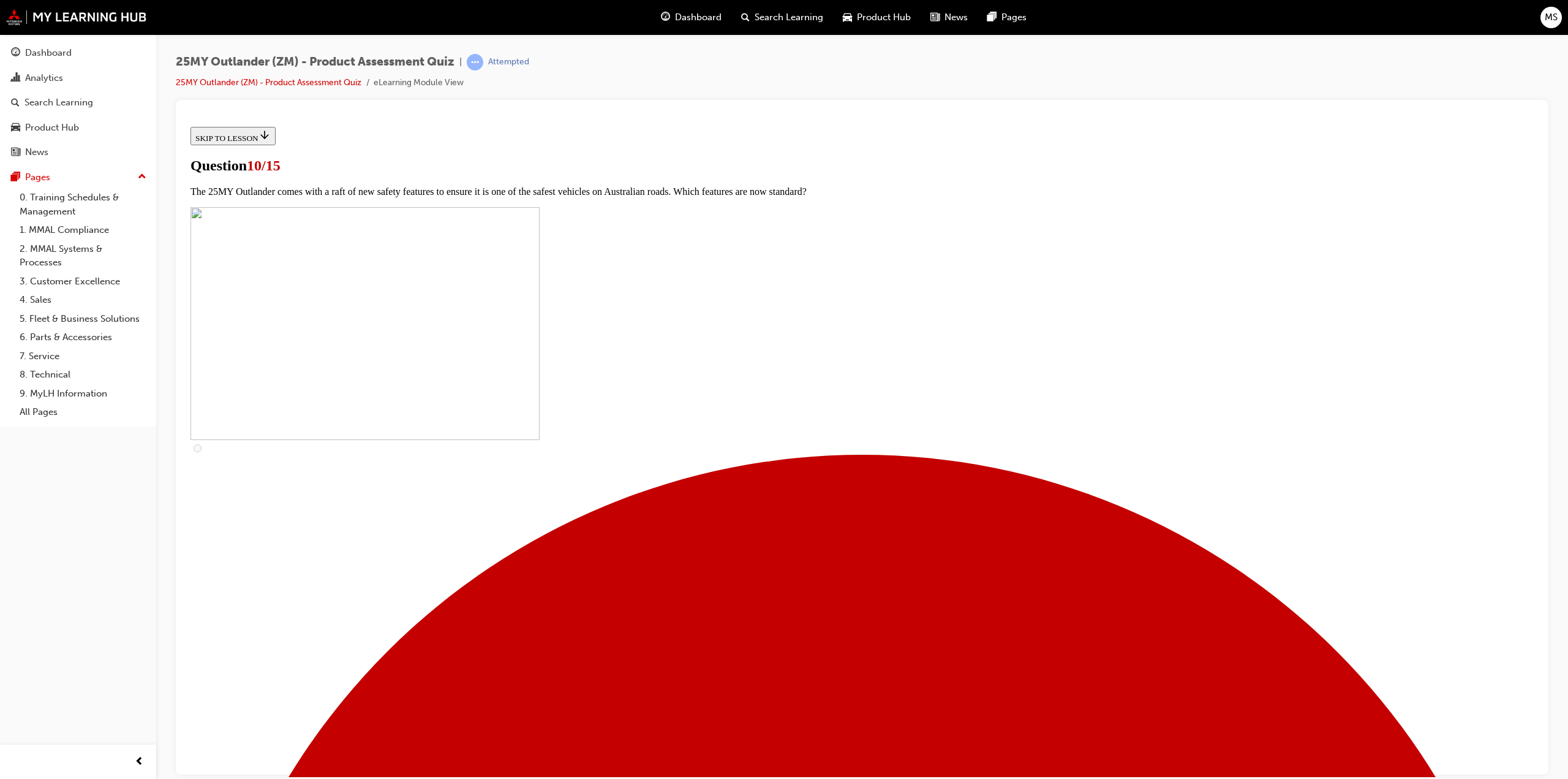
checkbox input "true"
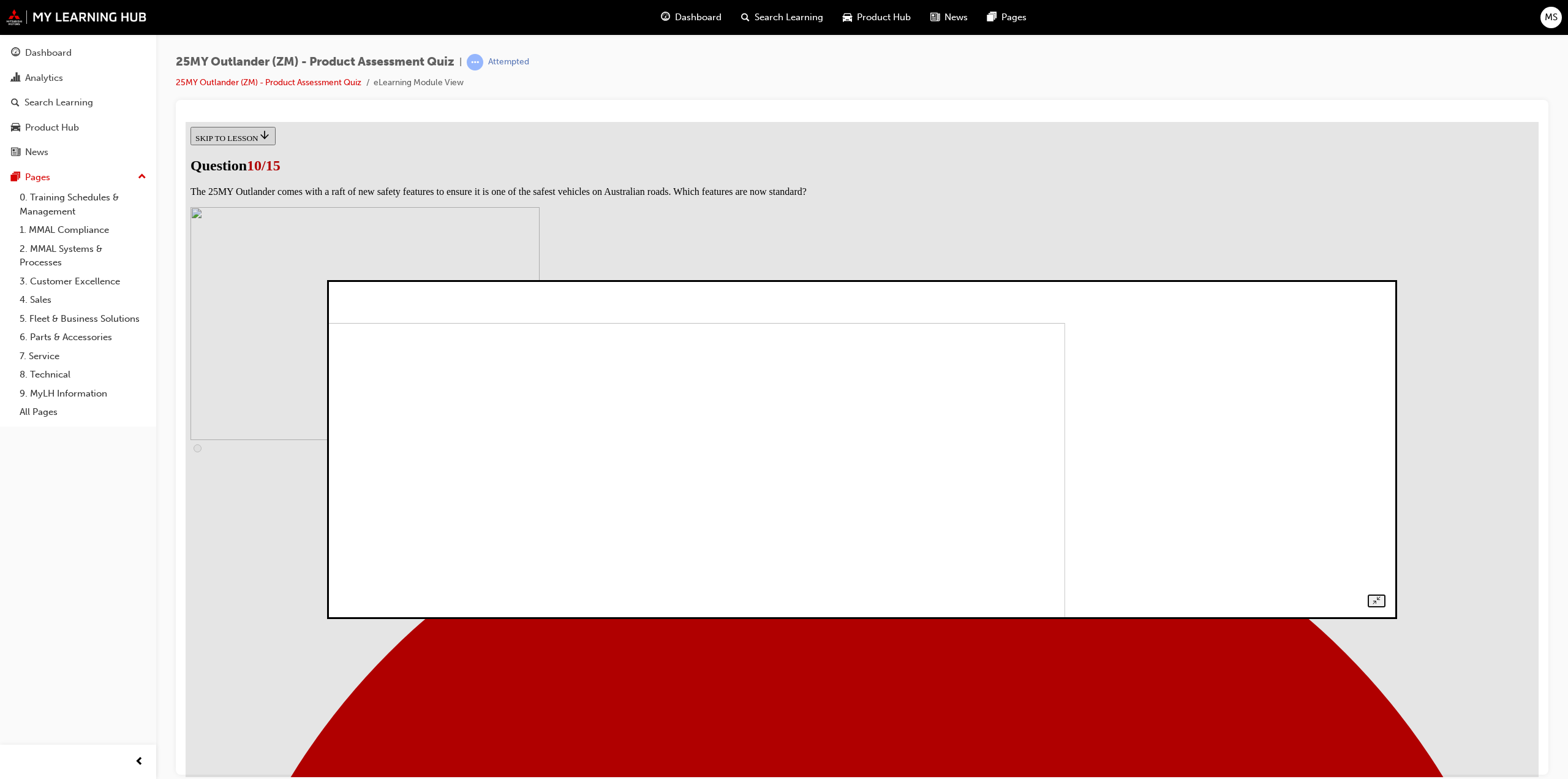
click at [1042, 496] on img at bounding box center [550, 478] width 1029 height 312
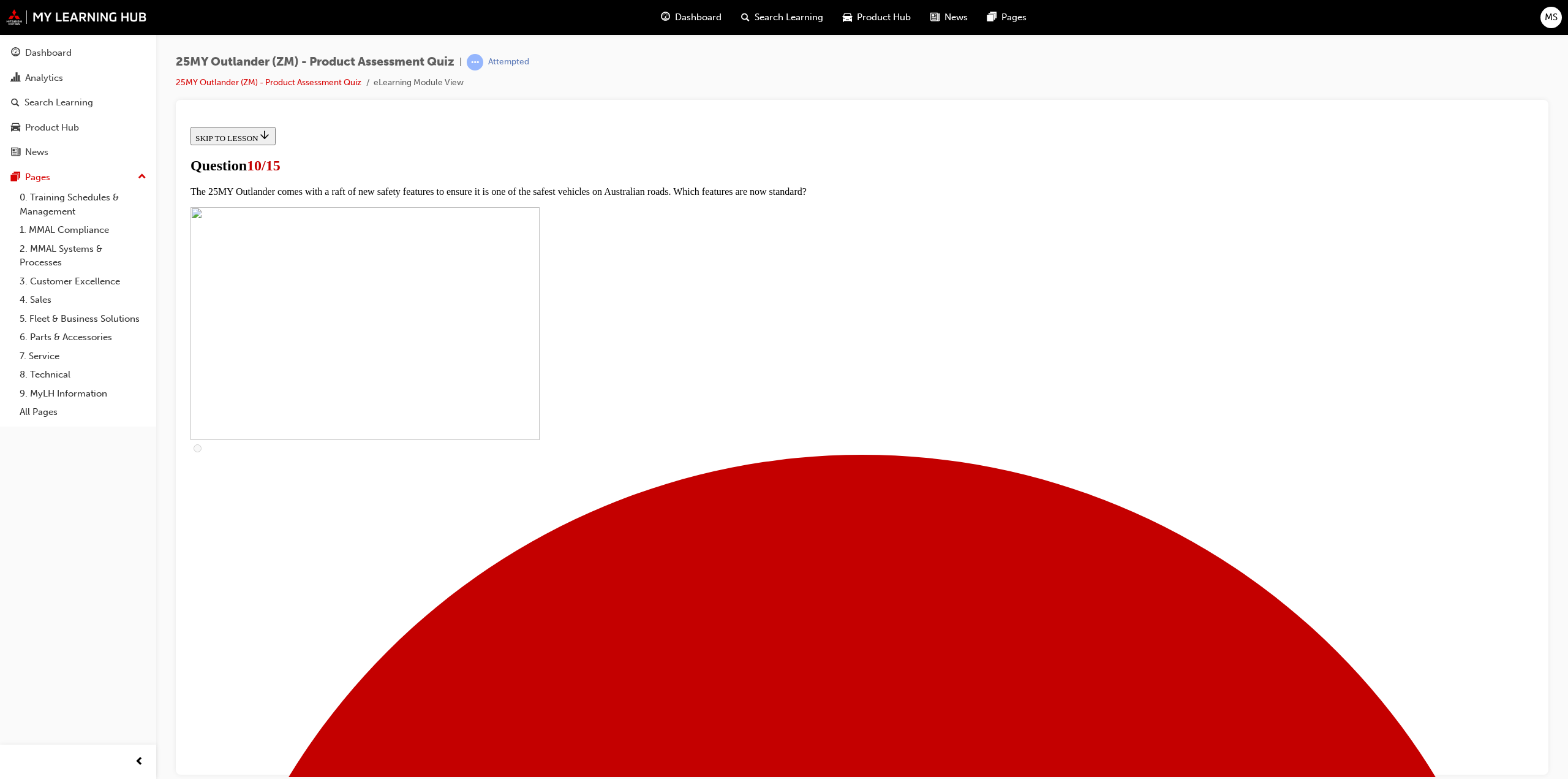
checkbox input "true"
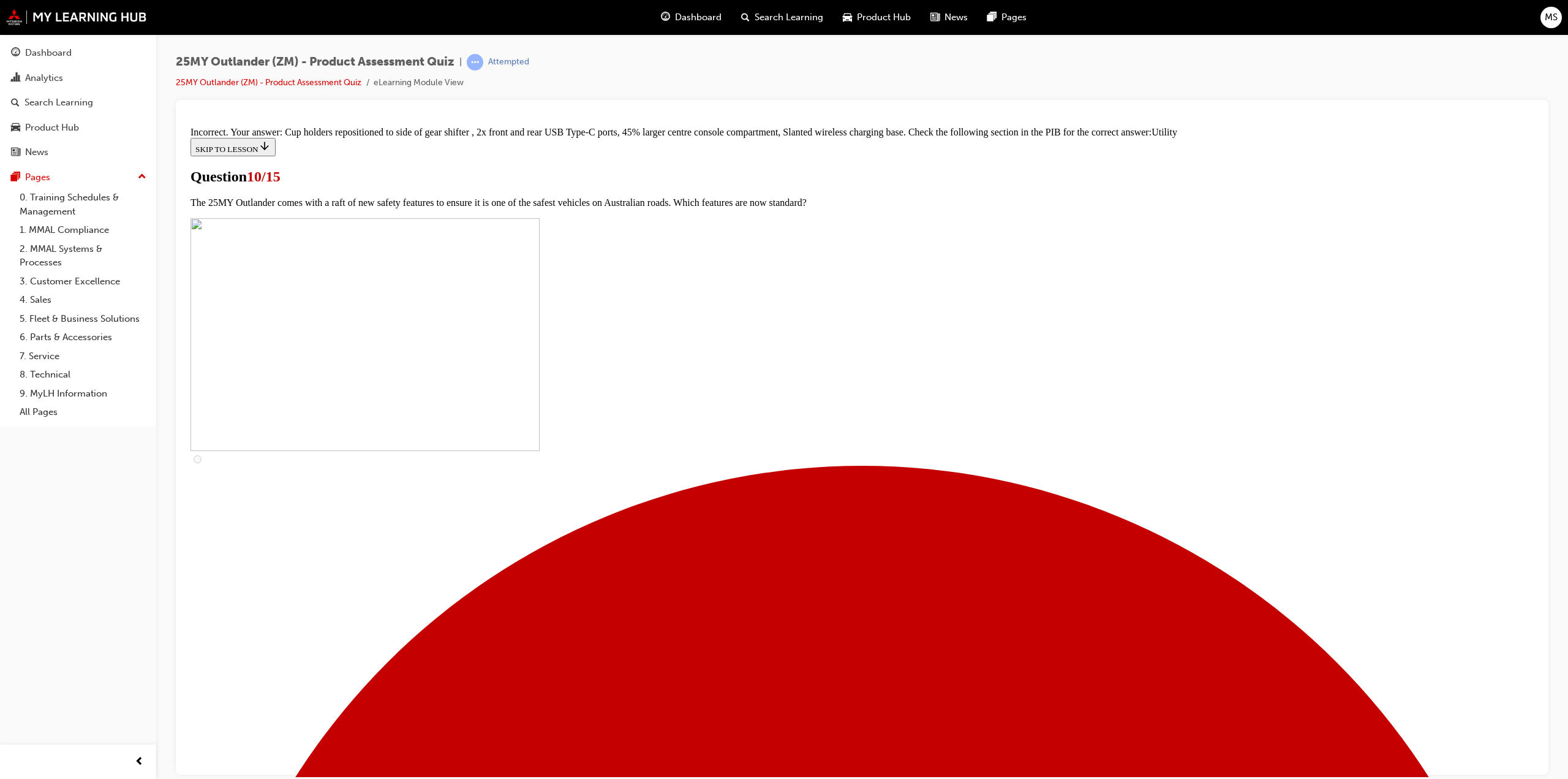
scroll to position [383, 0]
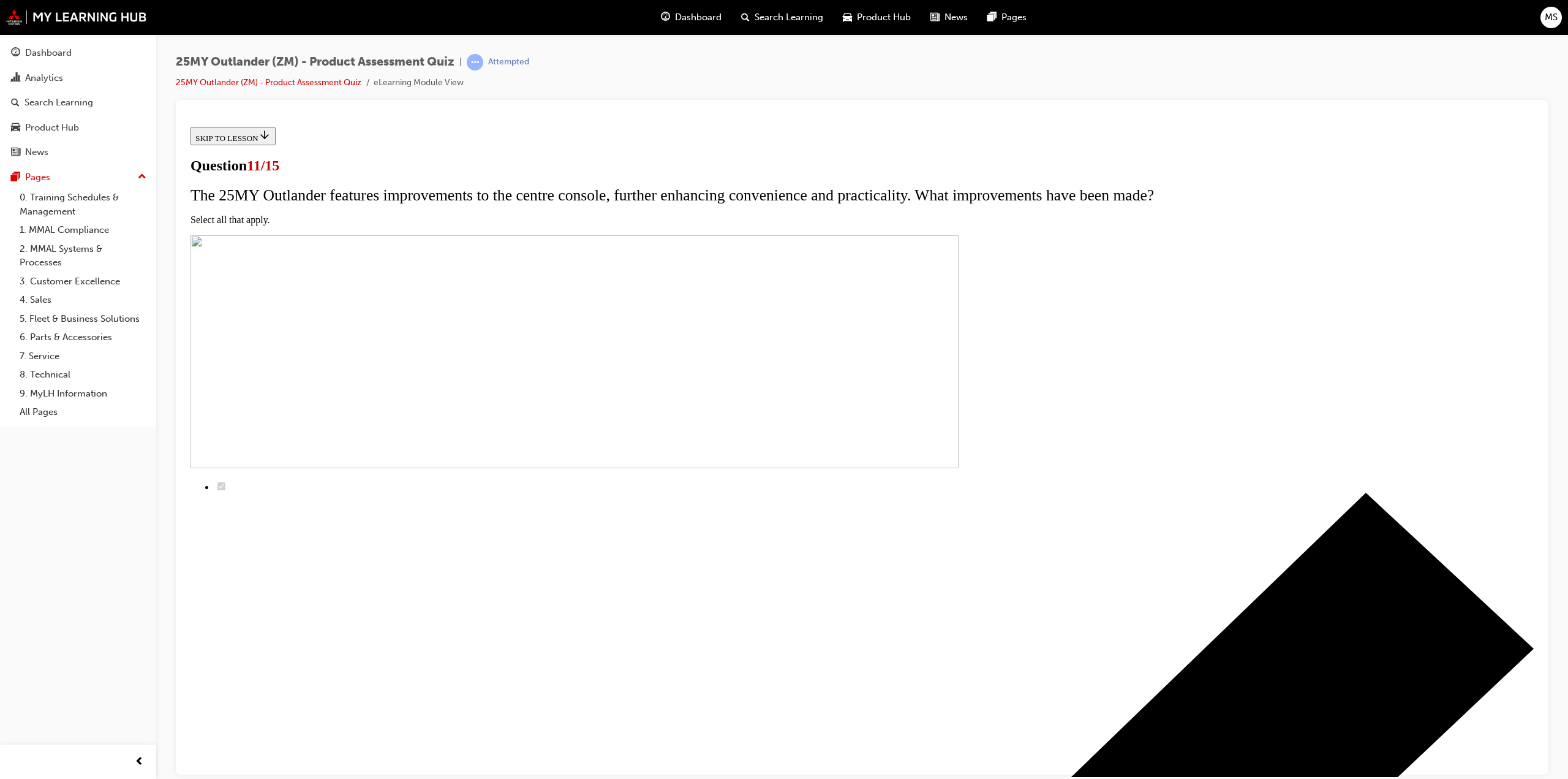
scroll to position [36, 0]
checkbox input "true"
drag, startPoint x: 714, startPoint y: 432, endPoint x: 728, endPoint y: 471, distance: 41.4
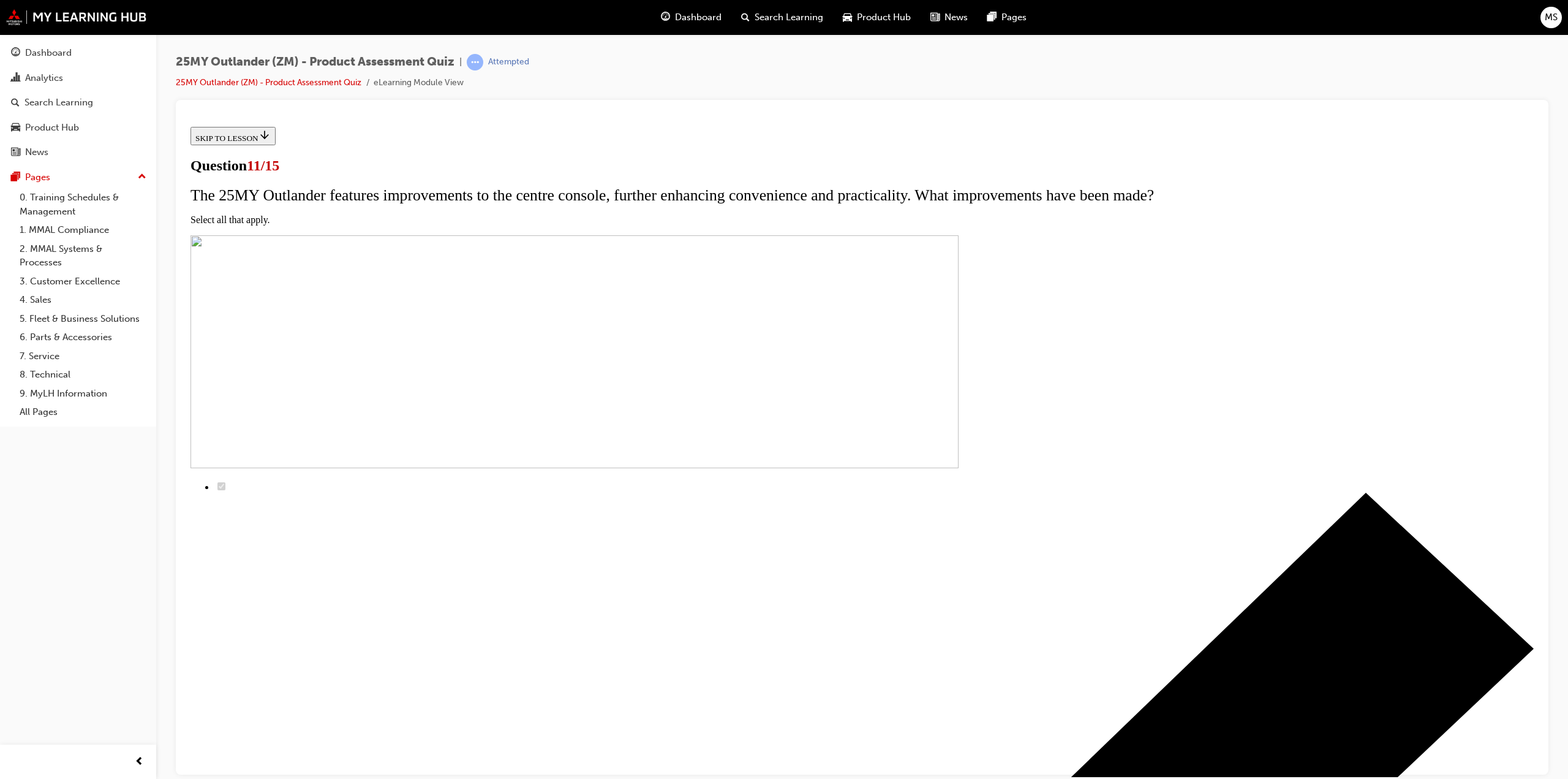
checkbox input "true"
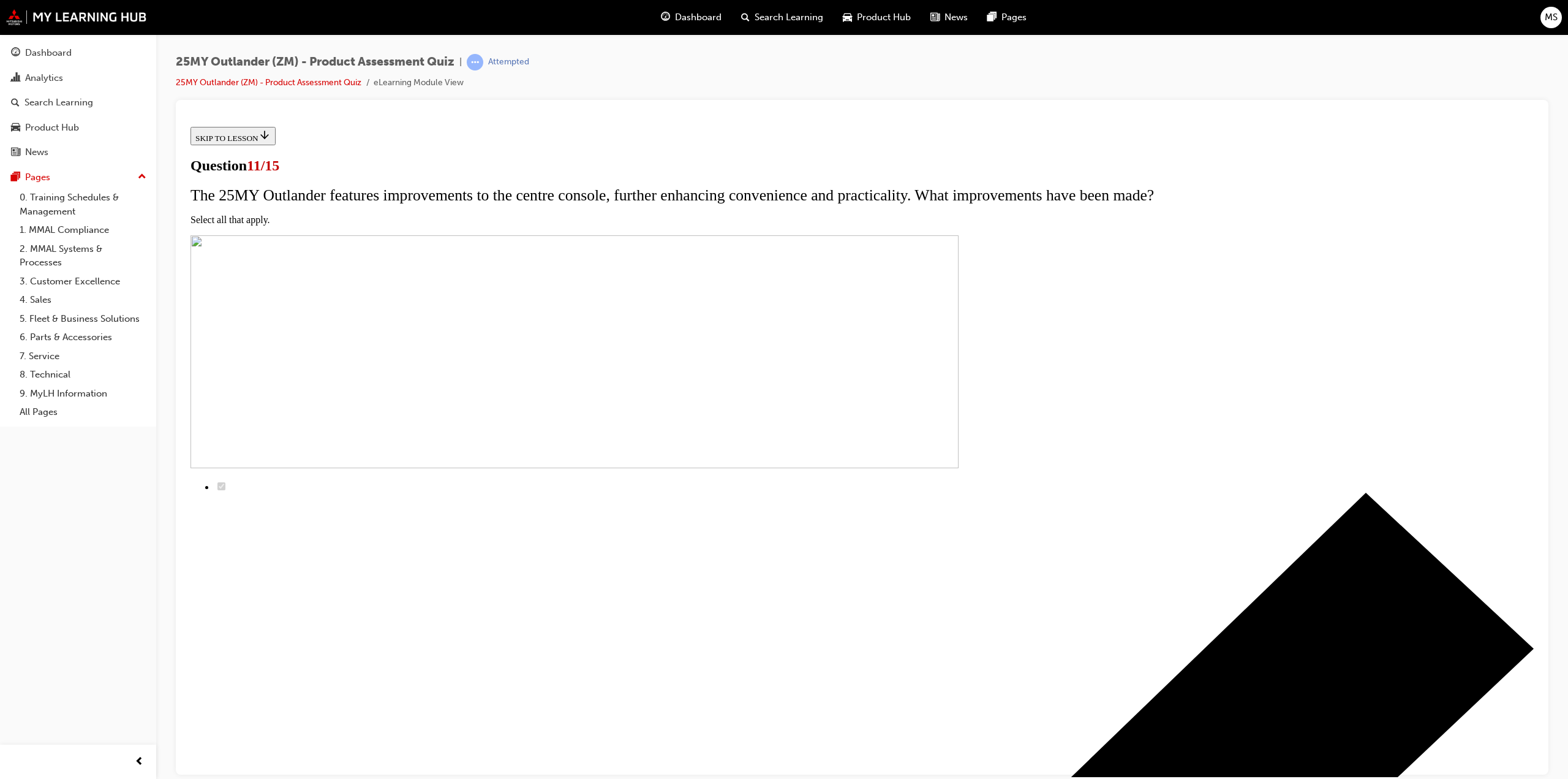
checkbox input "true"
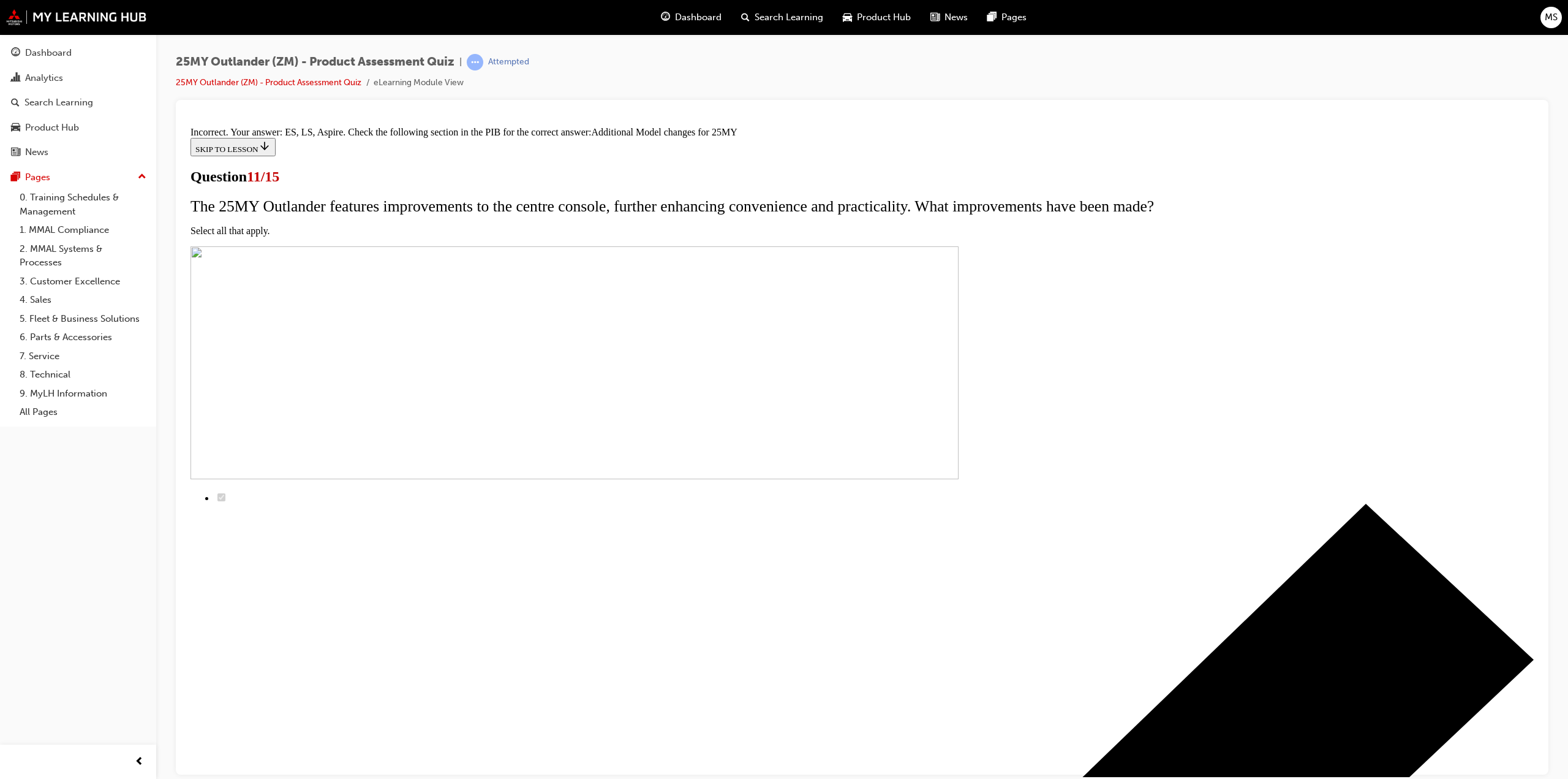
scroll to position [150, 0]
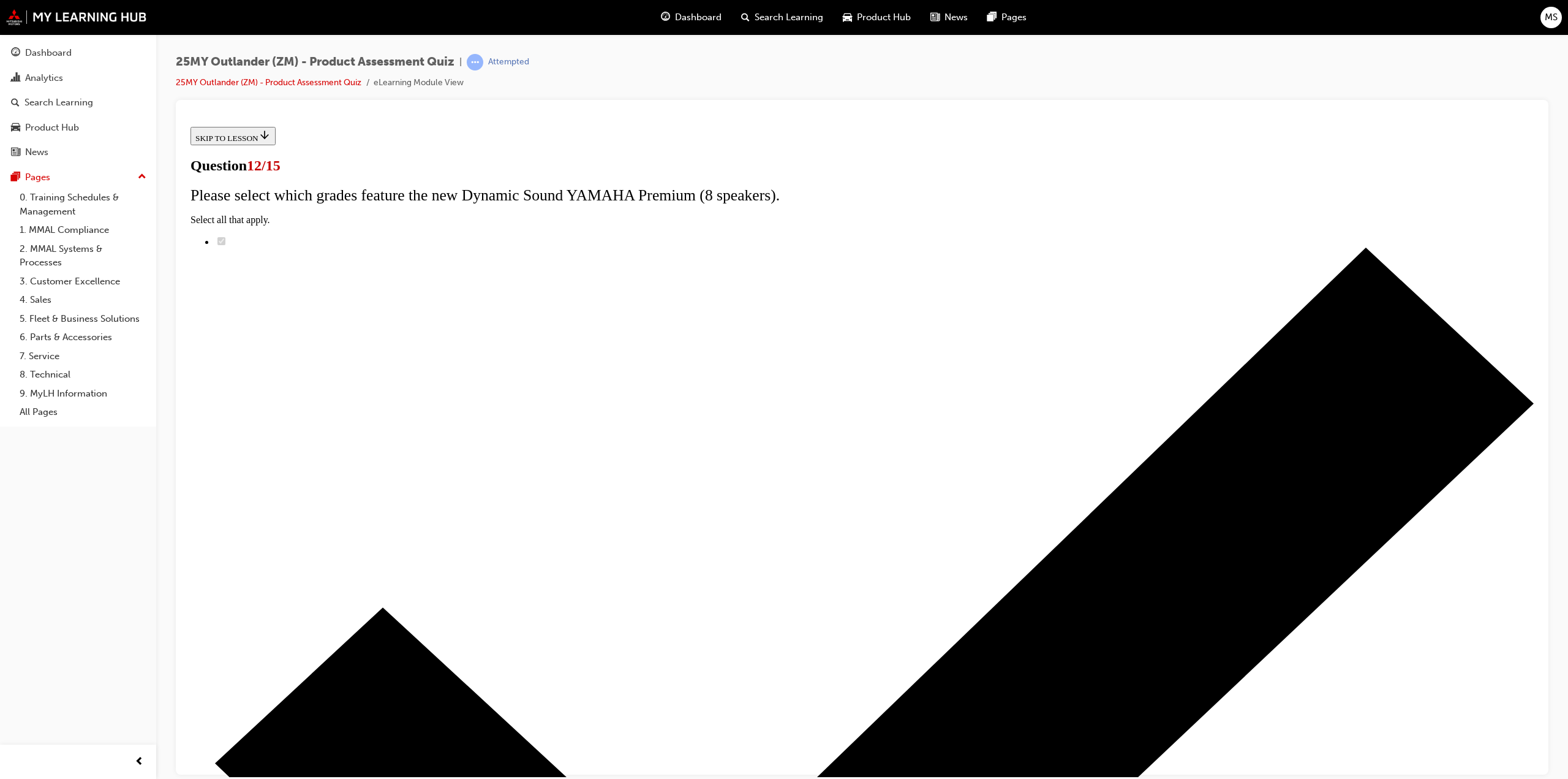
radio input "true"
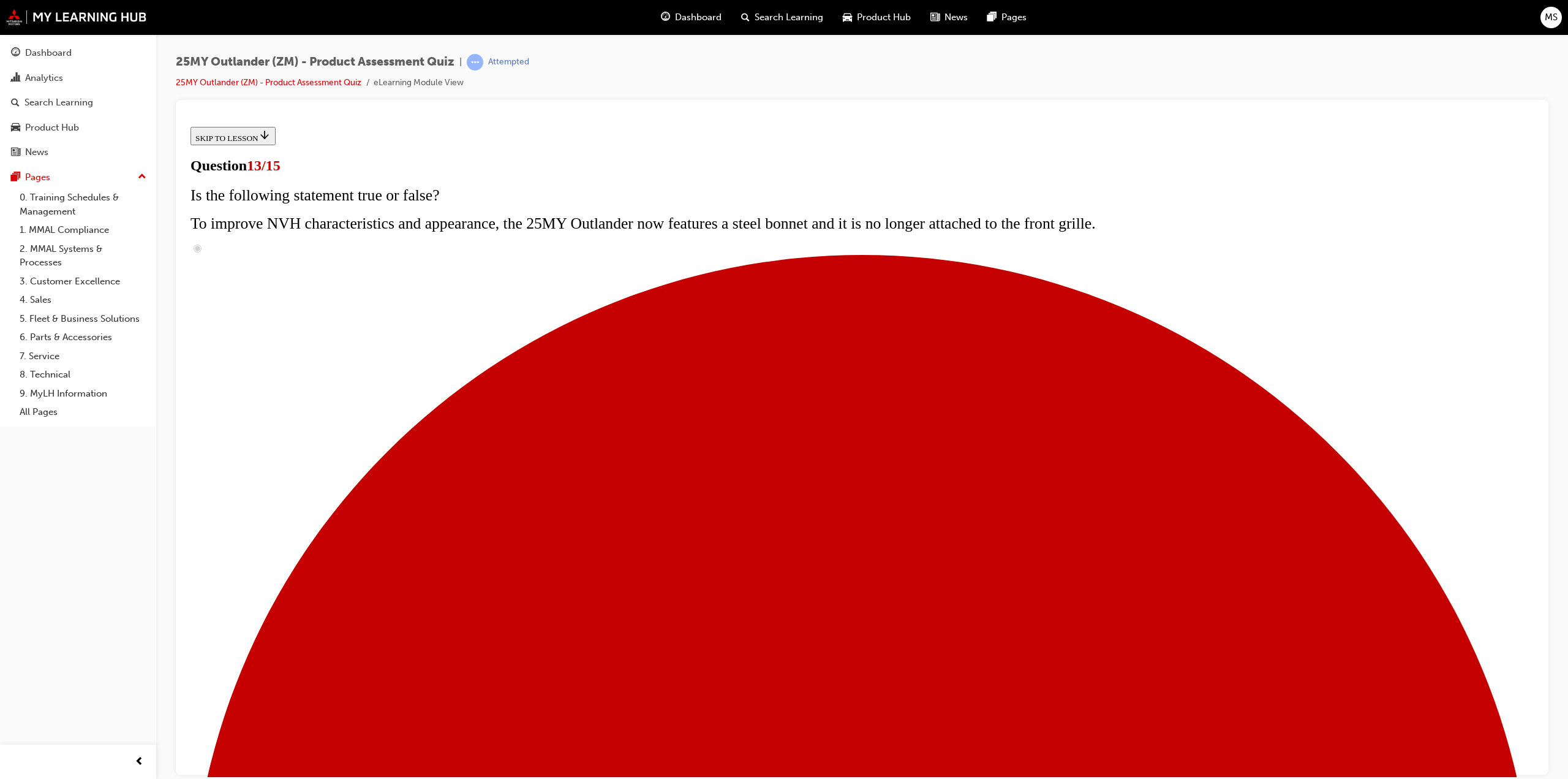
radio input "true"
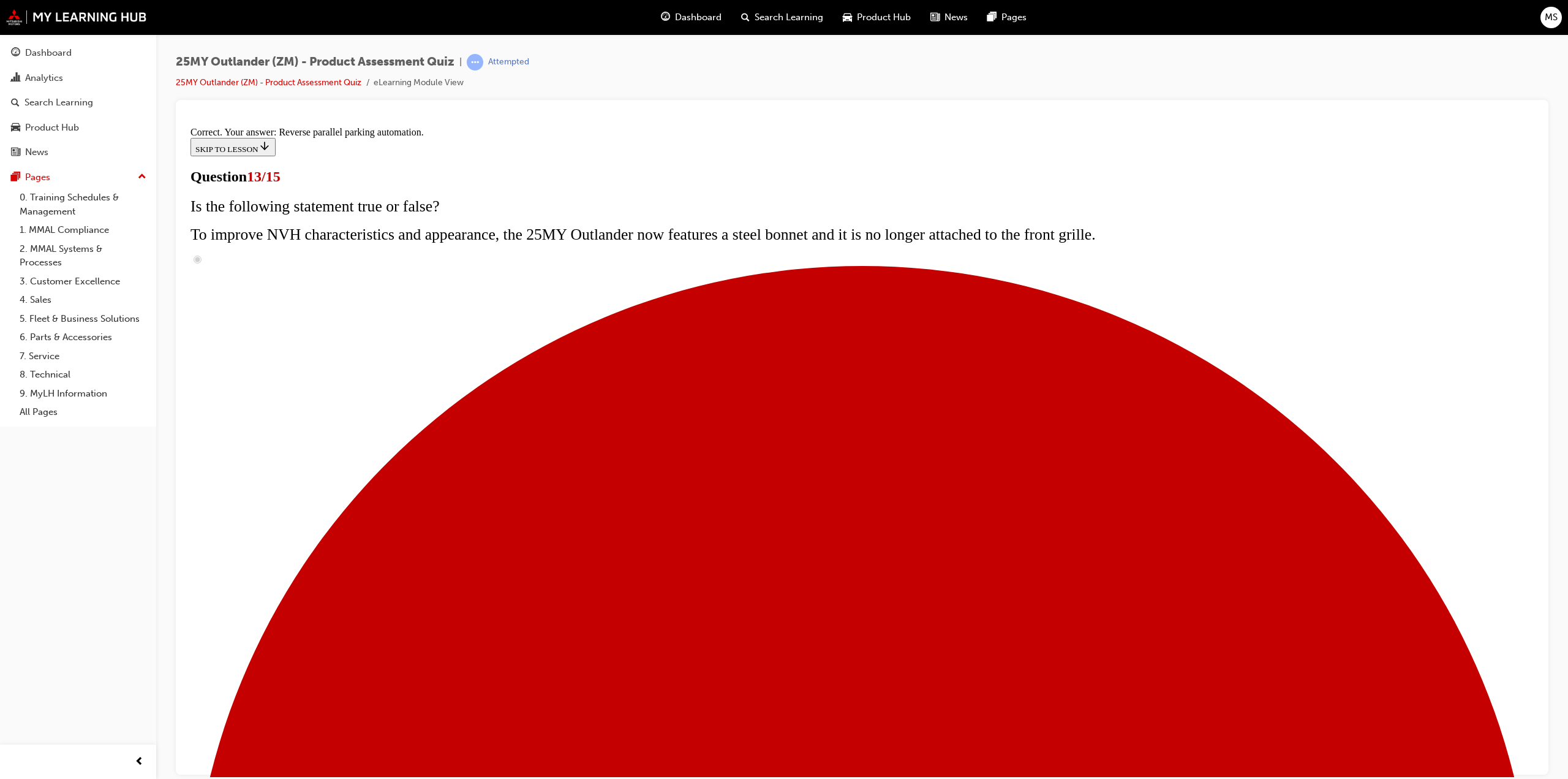
scroll to position [103, 0]
drag, startPoint x: 882, startPoint y: 723, endPoint x: 863, endPoint y: 709, distance: 23.6
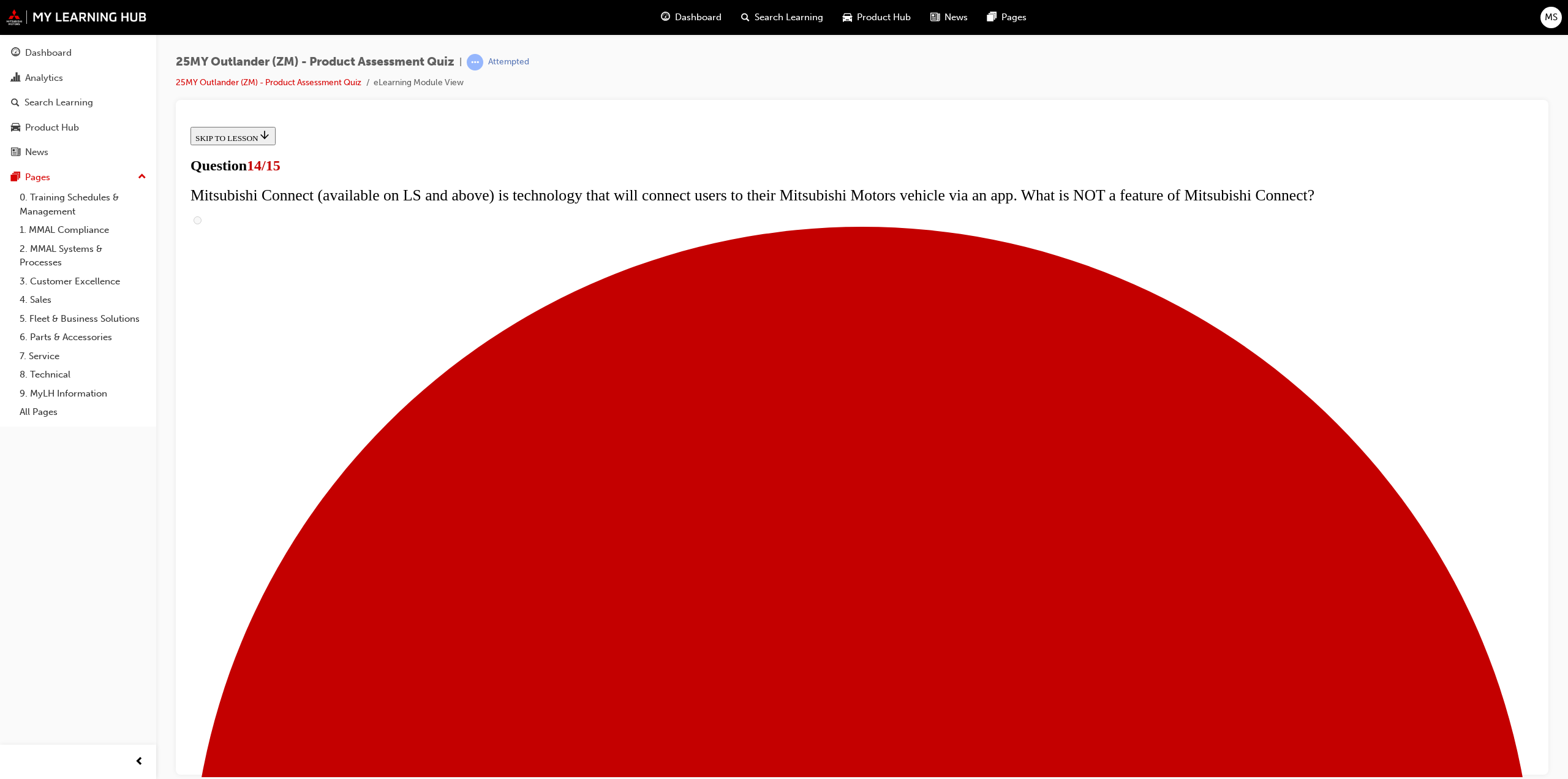
scroll to position [210, 0]
radio input "true"
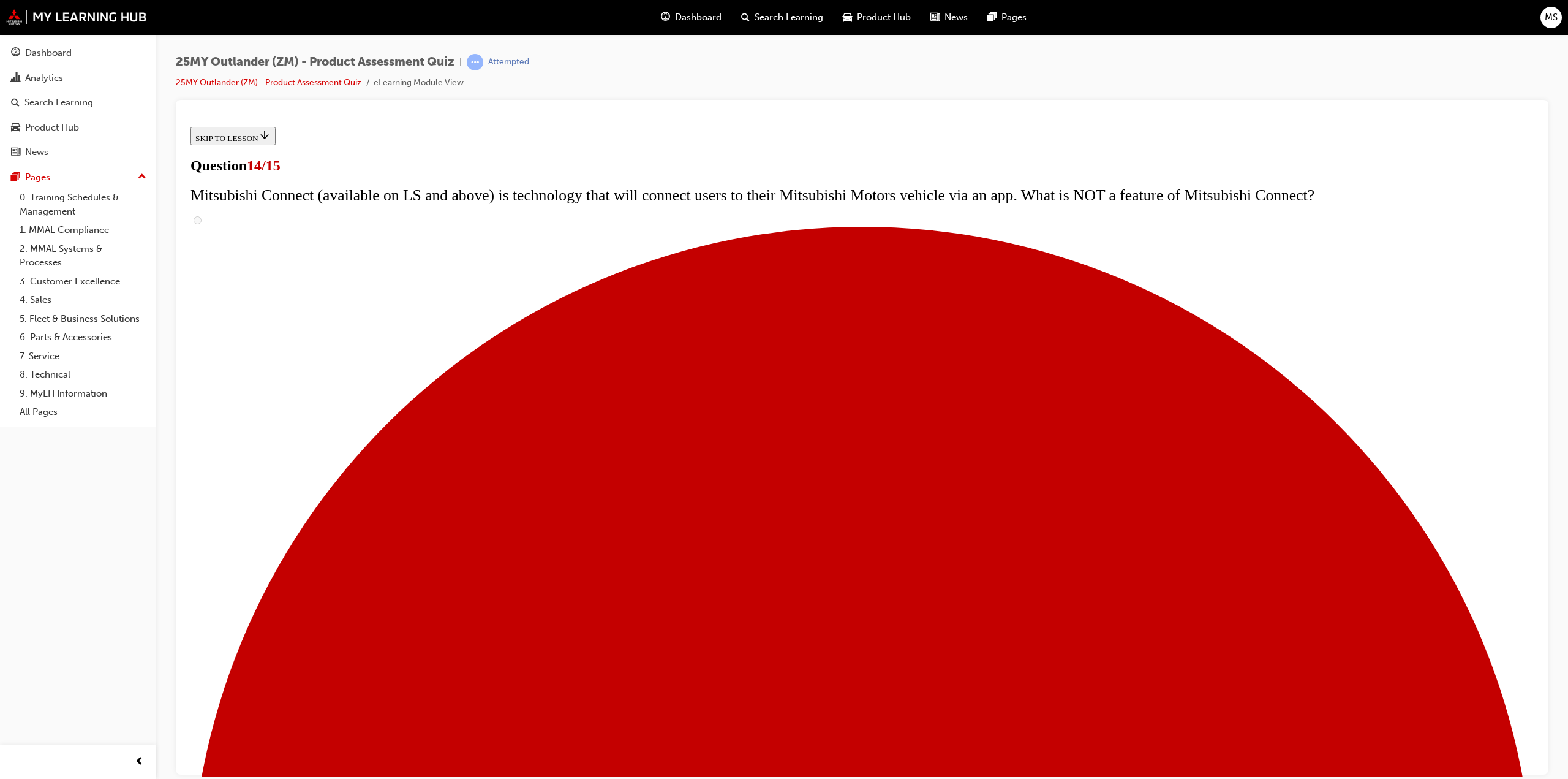
radio input "true"
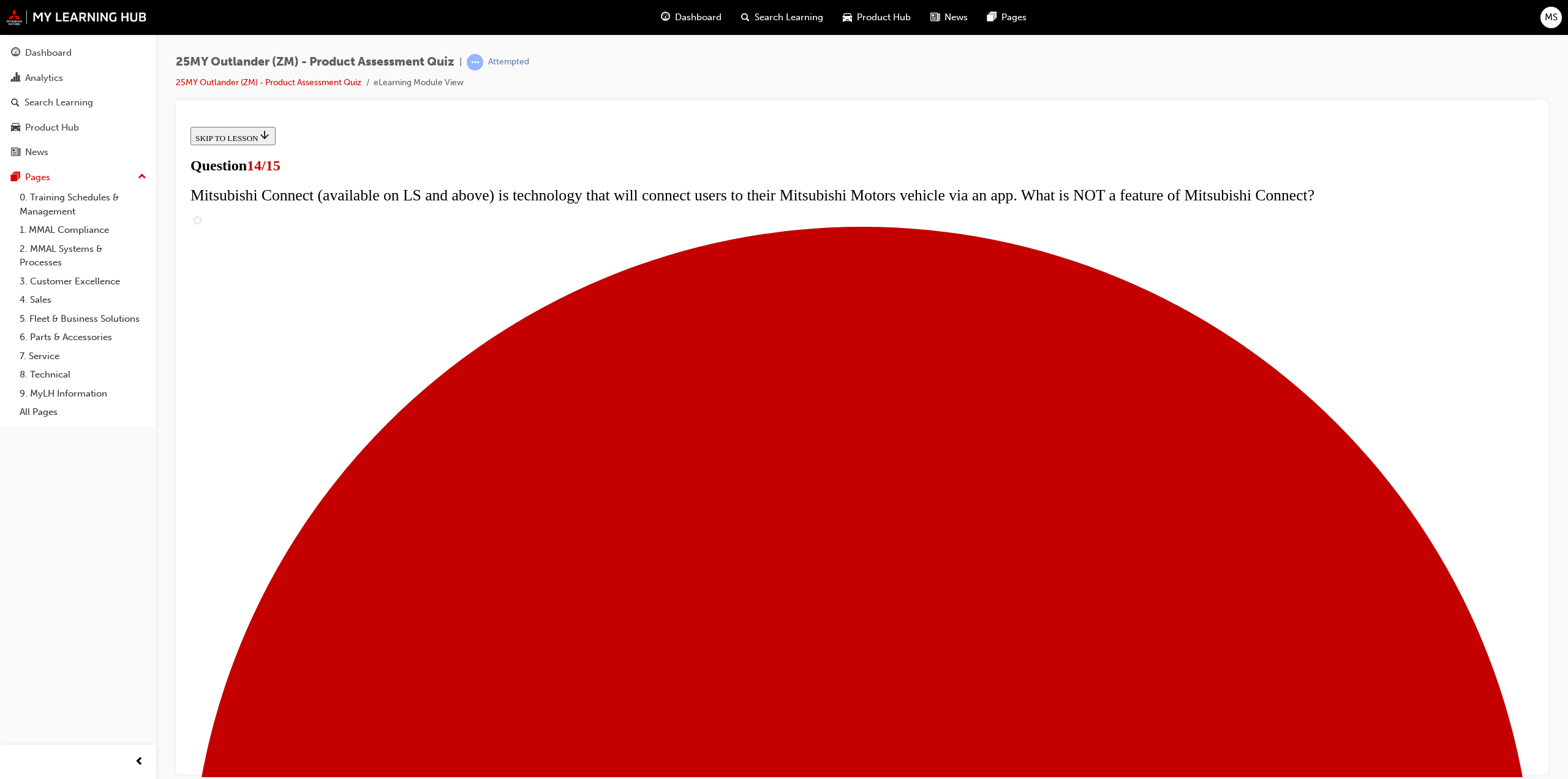
radio input "true"
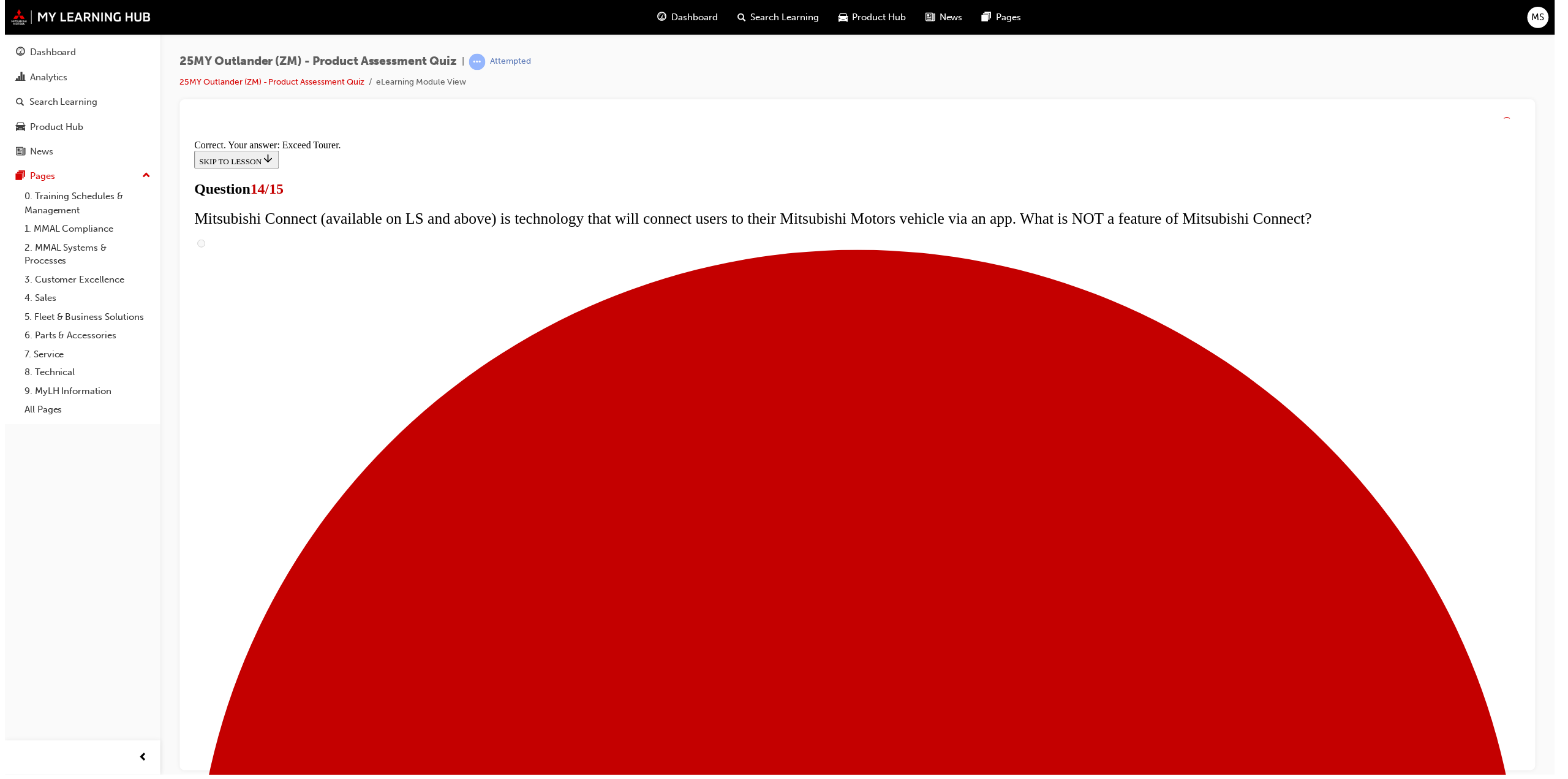
scroll to position [296, 0]
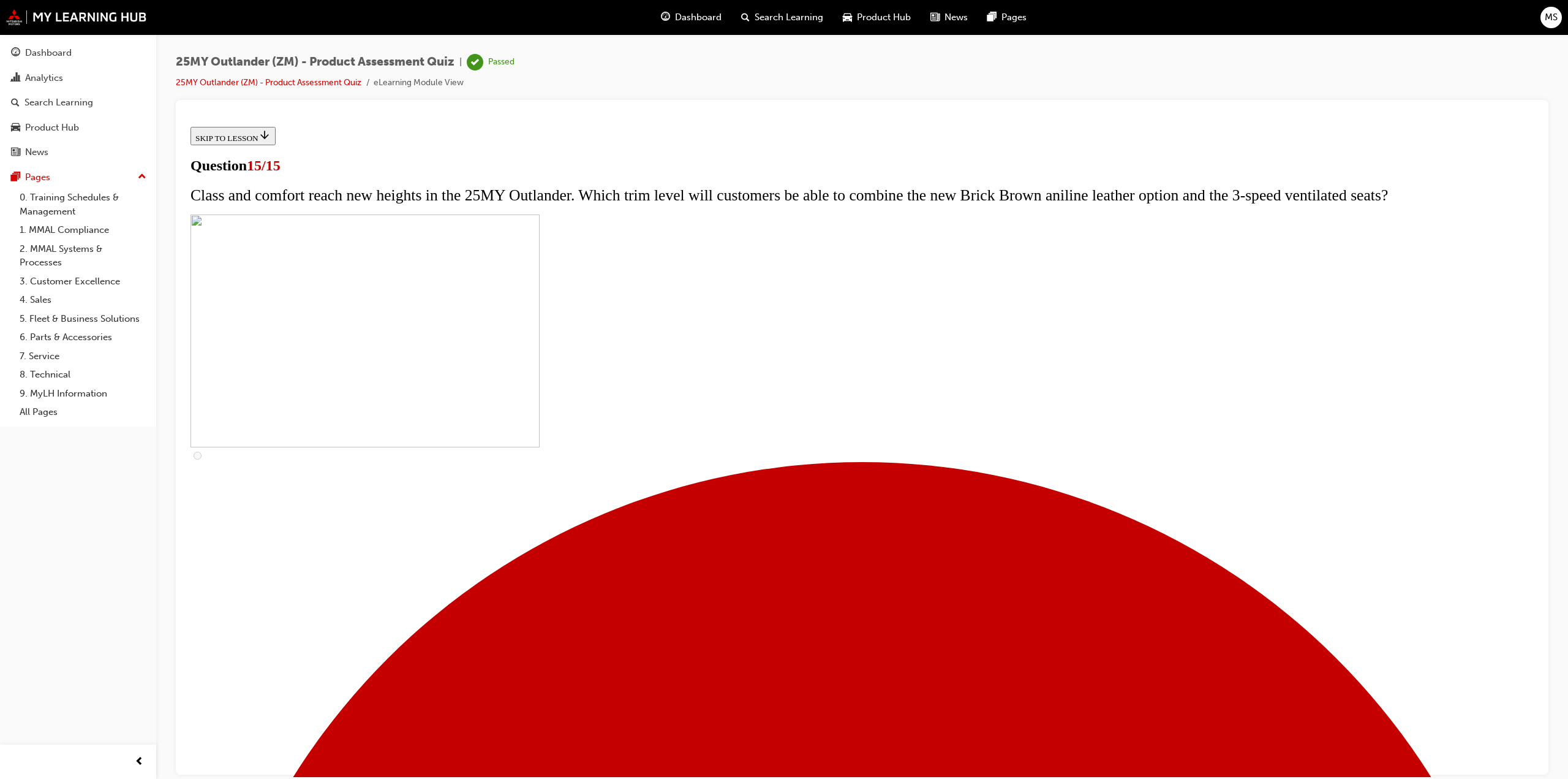
scroll to position [0, 0]
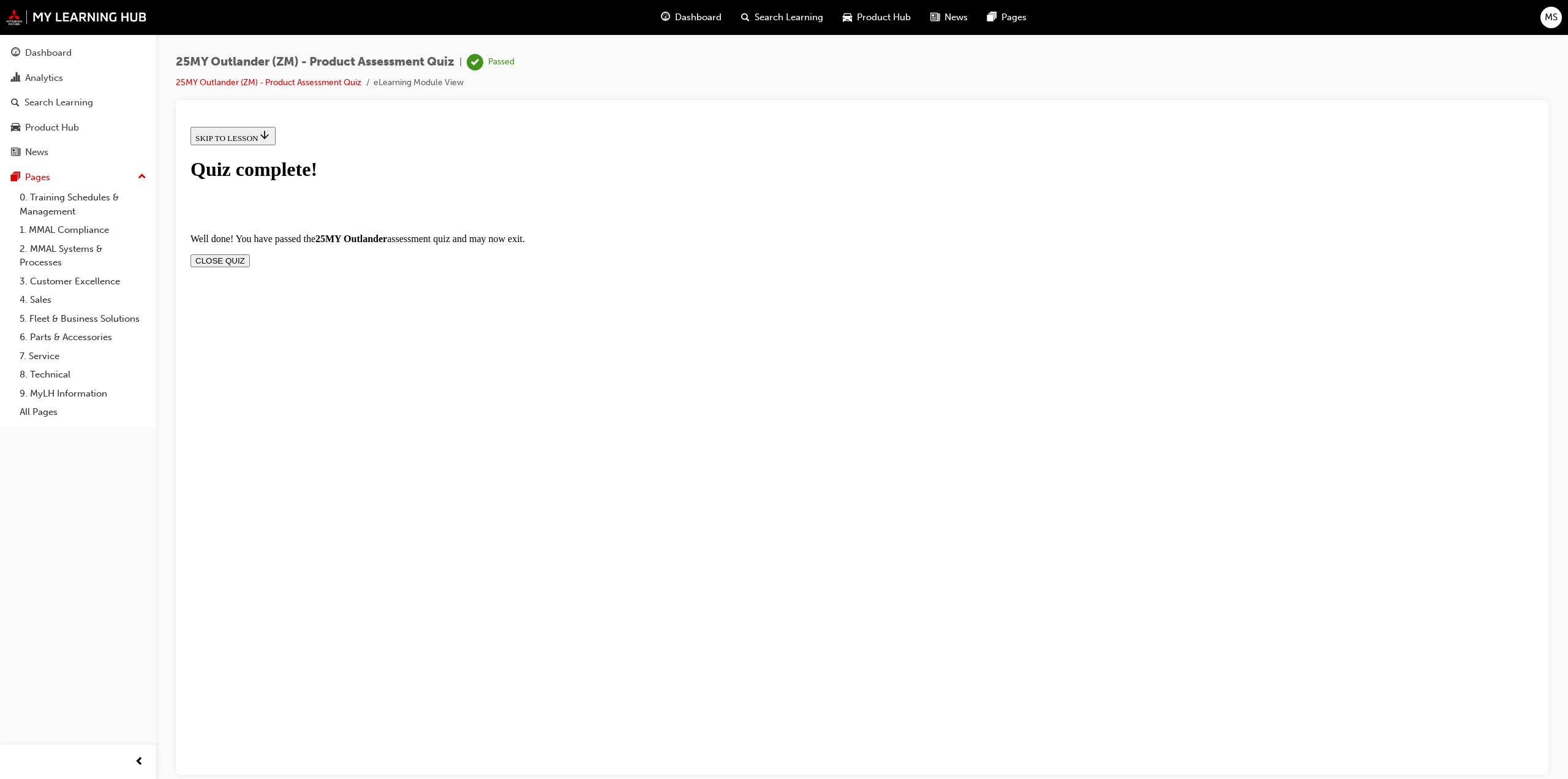
click at [250, 253] on button "CLOSE QUIZ" at bounding box center [220, 260] width 60 height 13
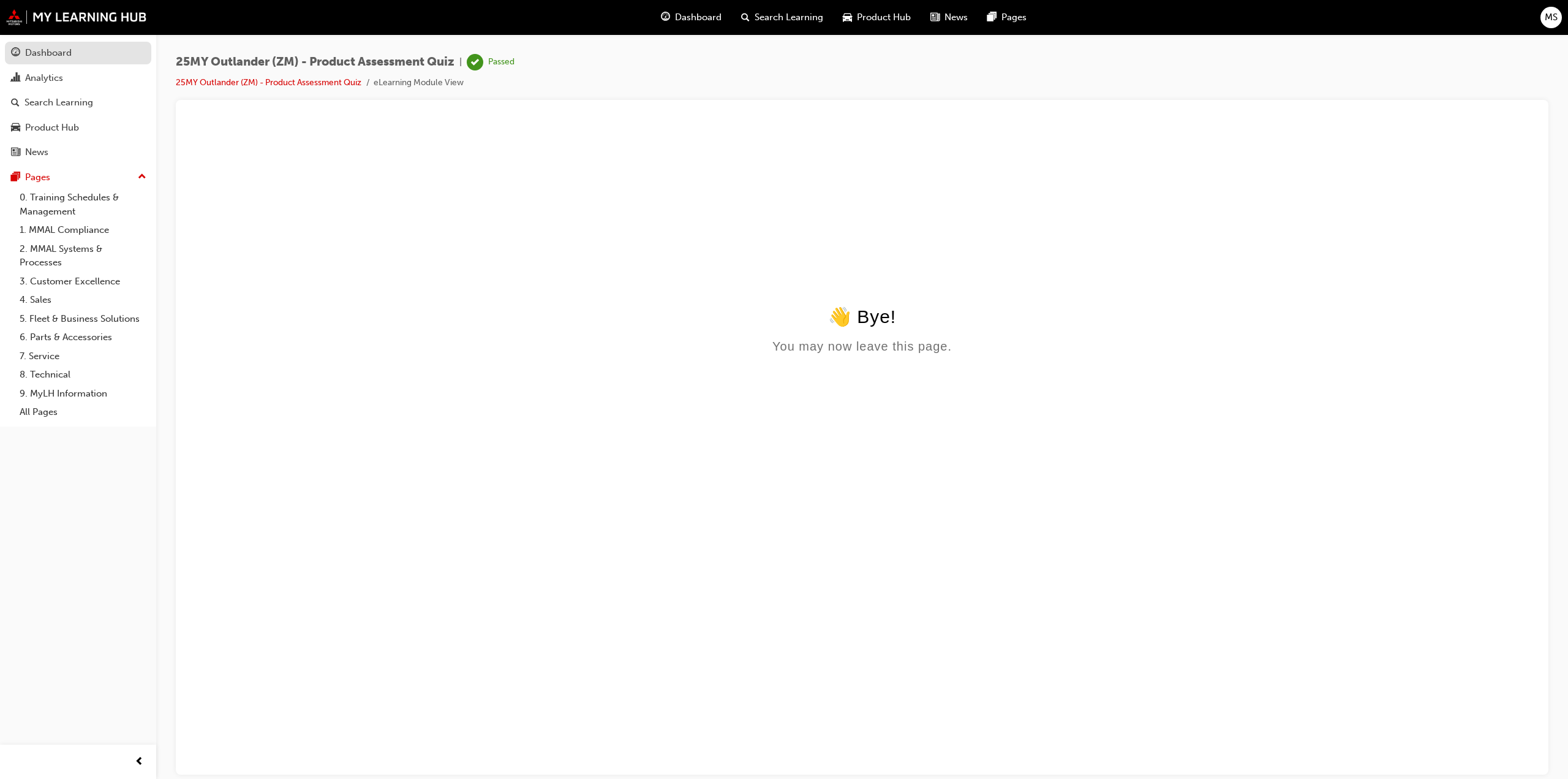
click at [72, 60] on div "Dashboard" at bounding box center [78, 52] width 134 height 15
